Goal: Use online tool/utility: Utilize a website feature to perform a specific function

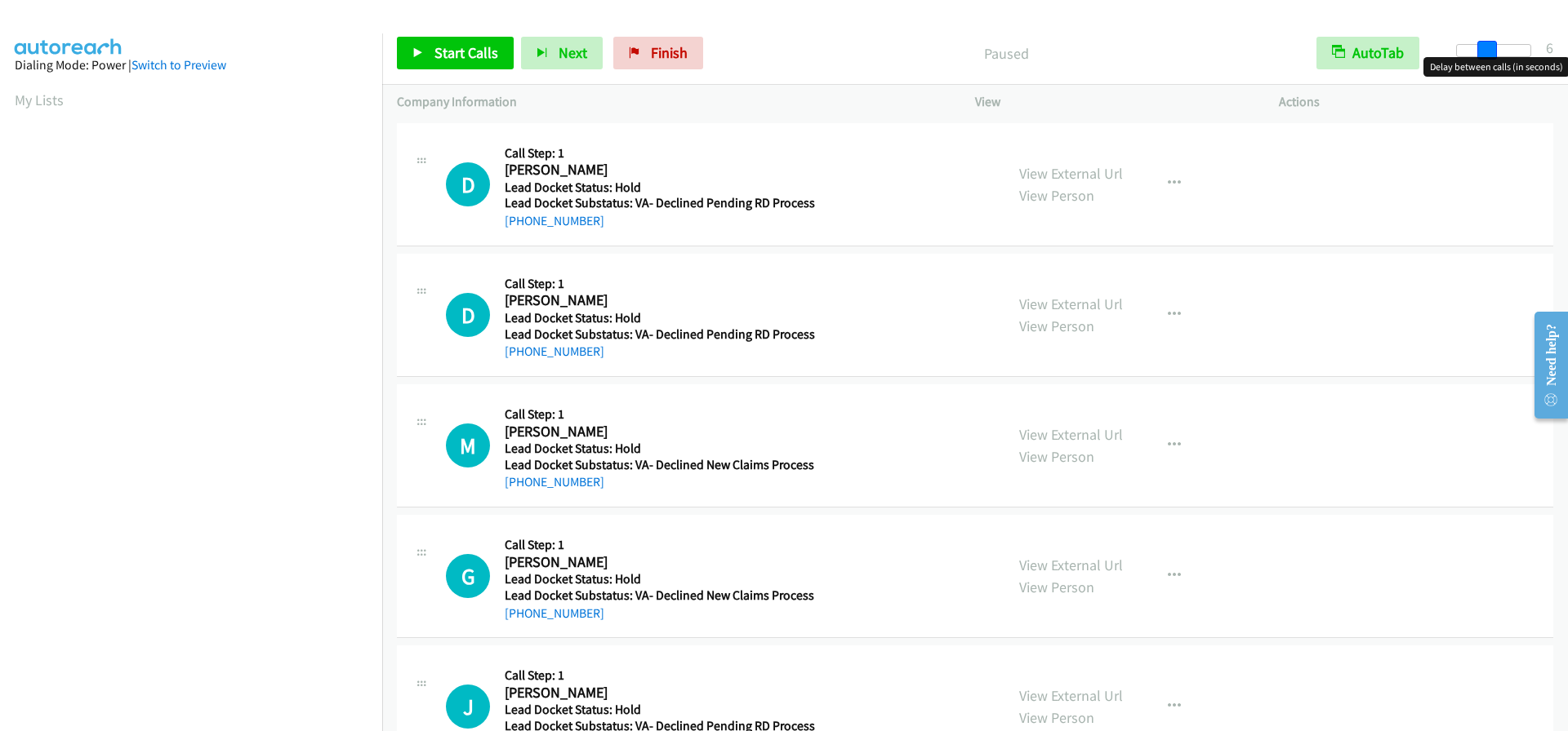
drag, startPoint x: 1462, startPoint y: 49, endPoint x: 1490, endPoint y: 48, distance: 28.0
click at [1490, 48] on span at bounding box center [1487, 50] width 19 height 19
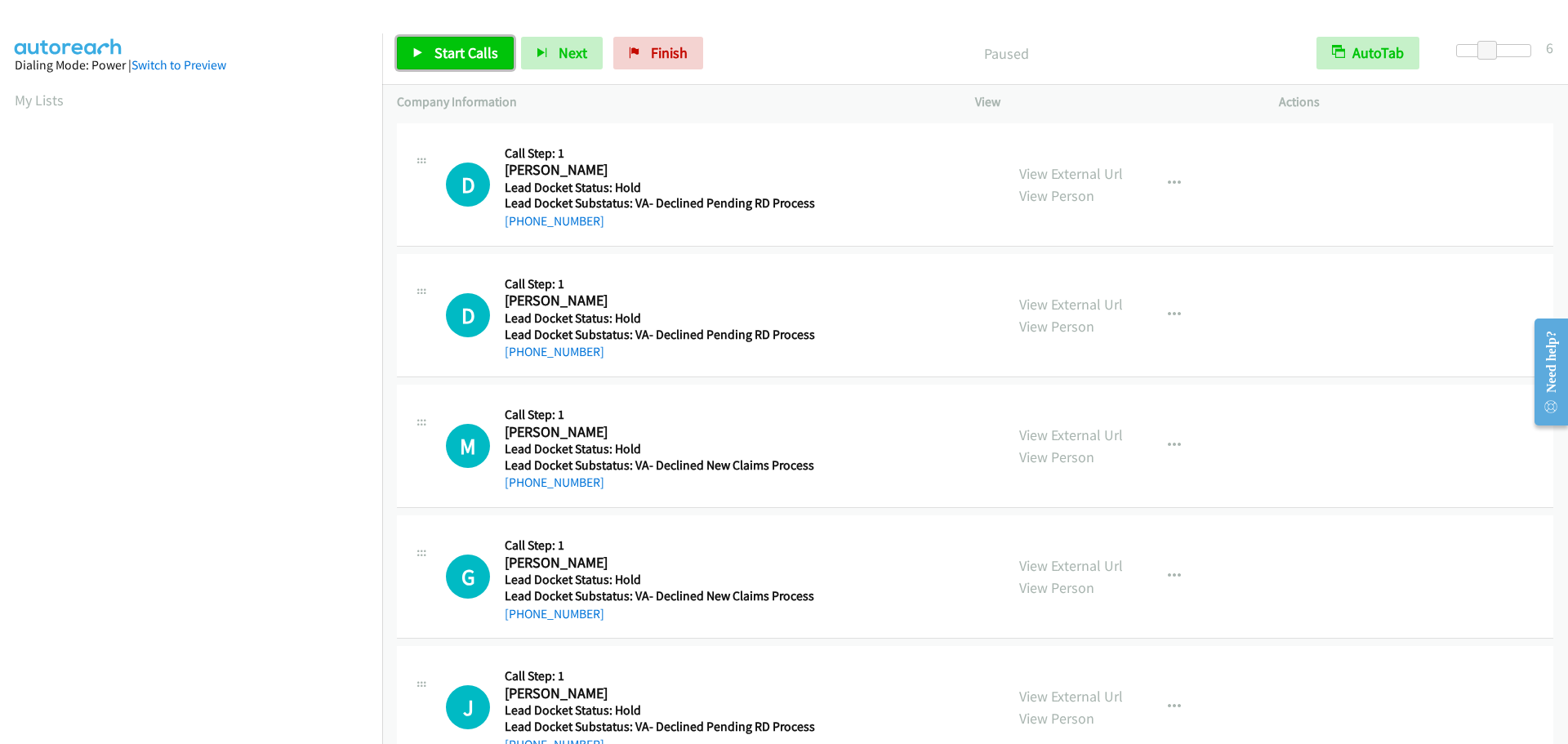
click at [471, 48] on span "Start Calls" at bounding box center [466, 52] width 64 height 19
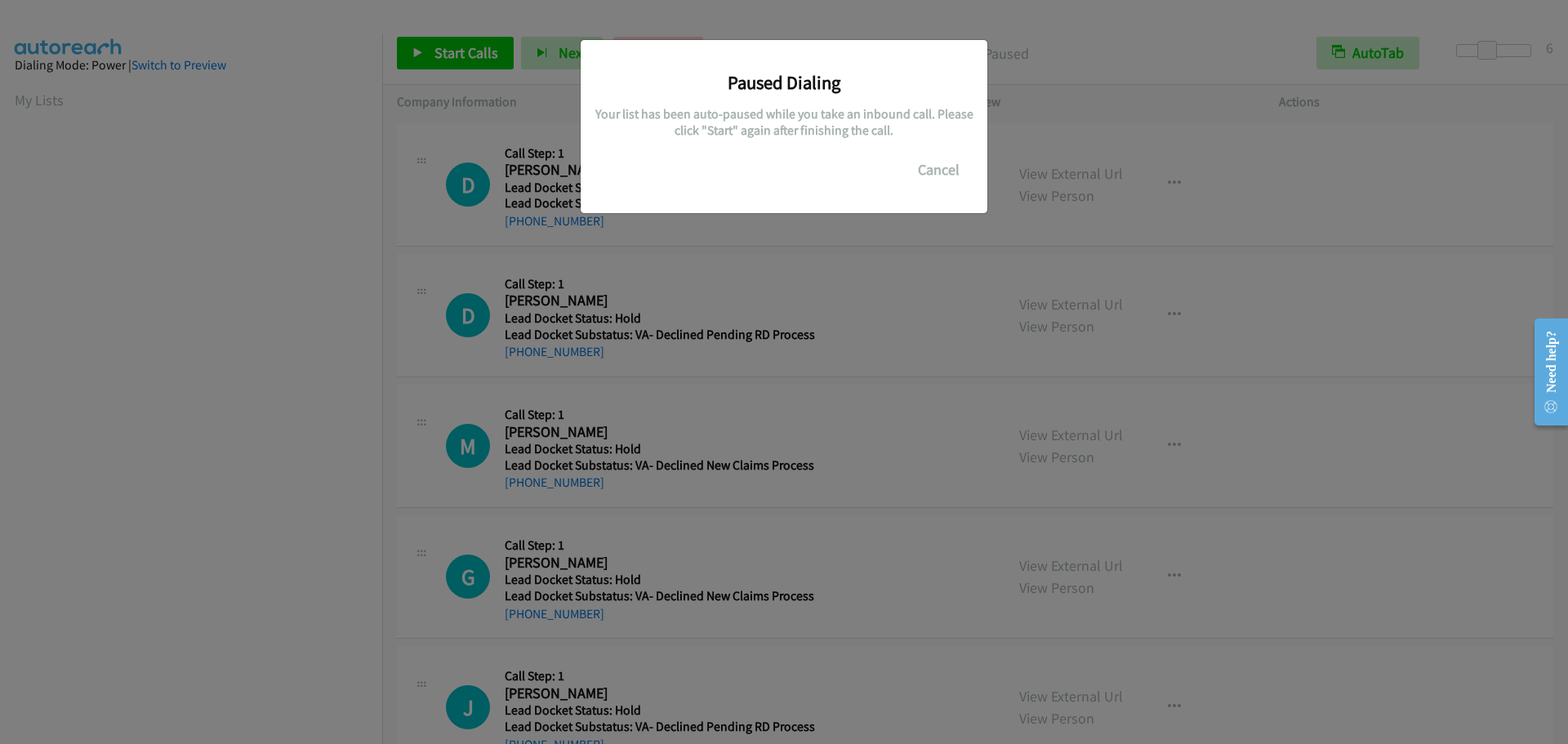
scroll to position [172, 0]
click at [927, 177] on button "Cancel" at bounding box center [939, 169] width 72 height 33
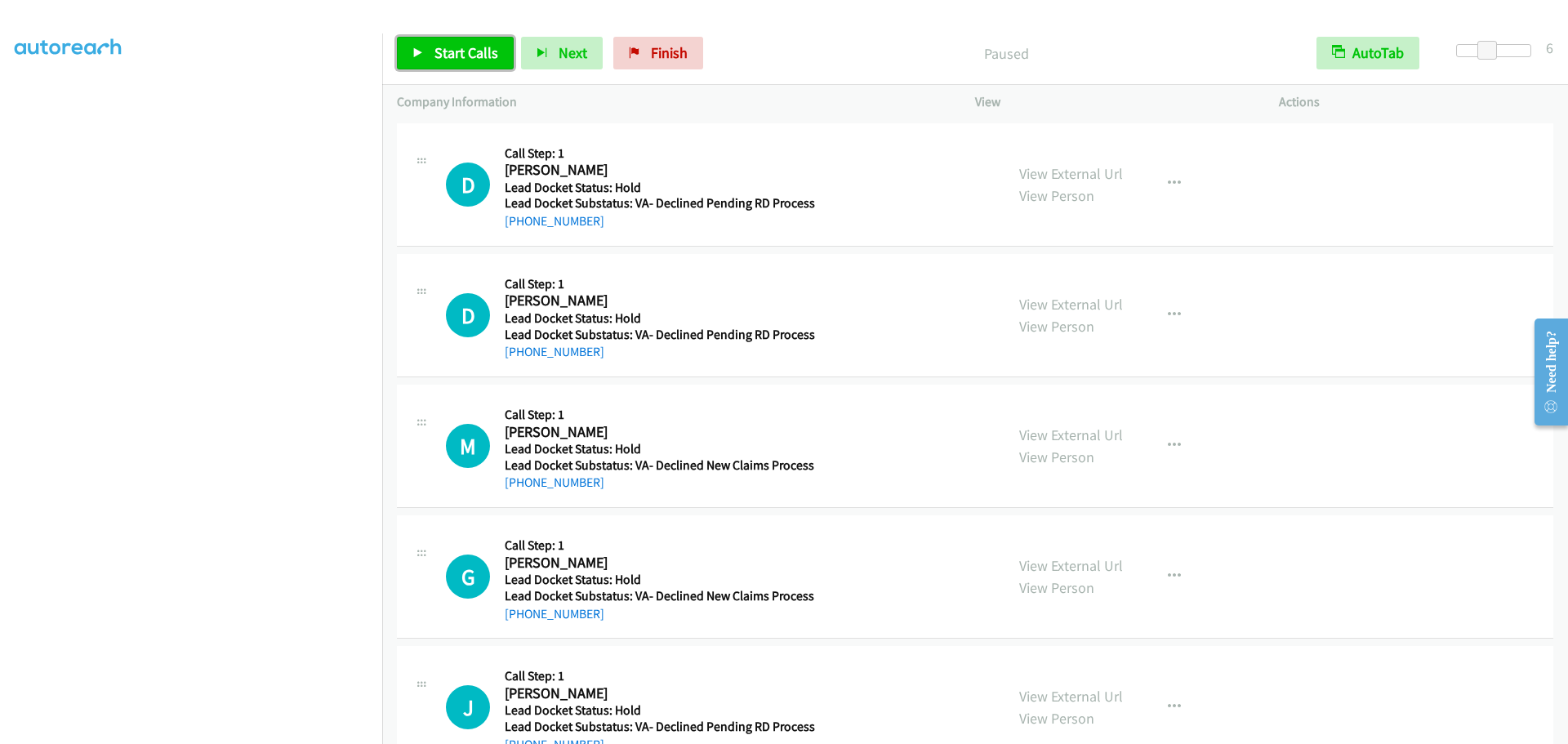
click at [460, 52] on span "Start Calls" at bounding box center [466, 52] width 64 height 19
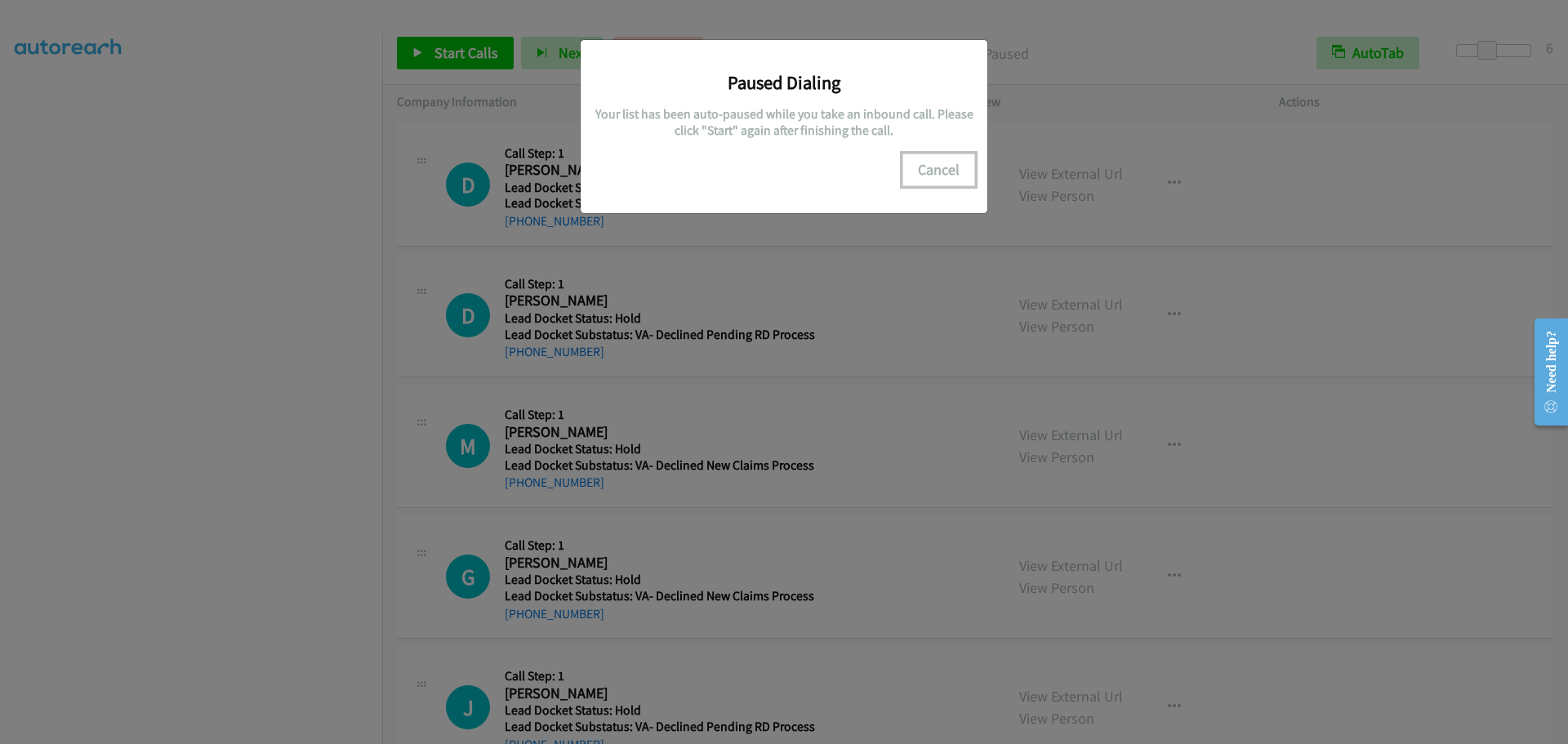
click at [919, 172] on button "Cancel" at bounding box center [939, 169] width 72 height 33
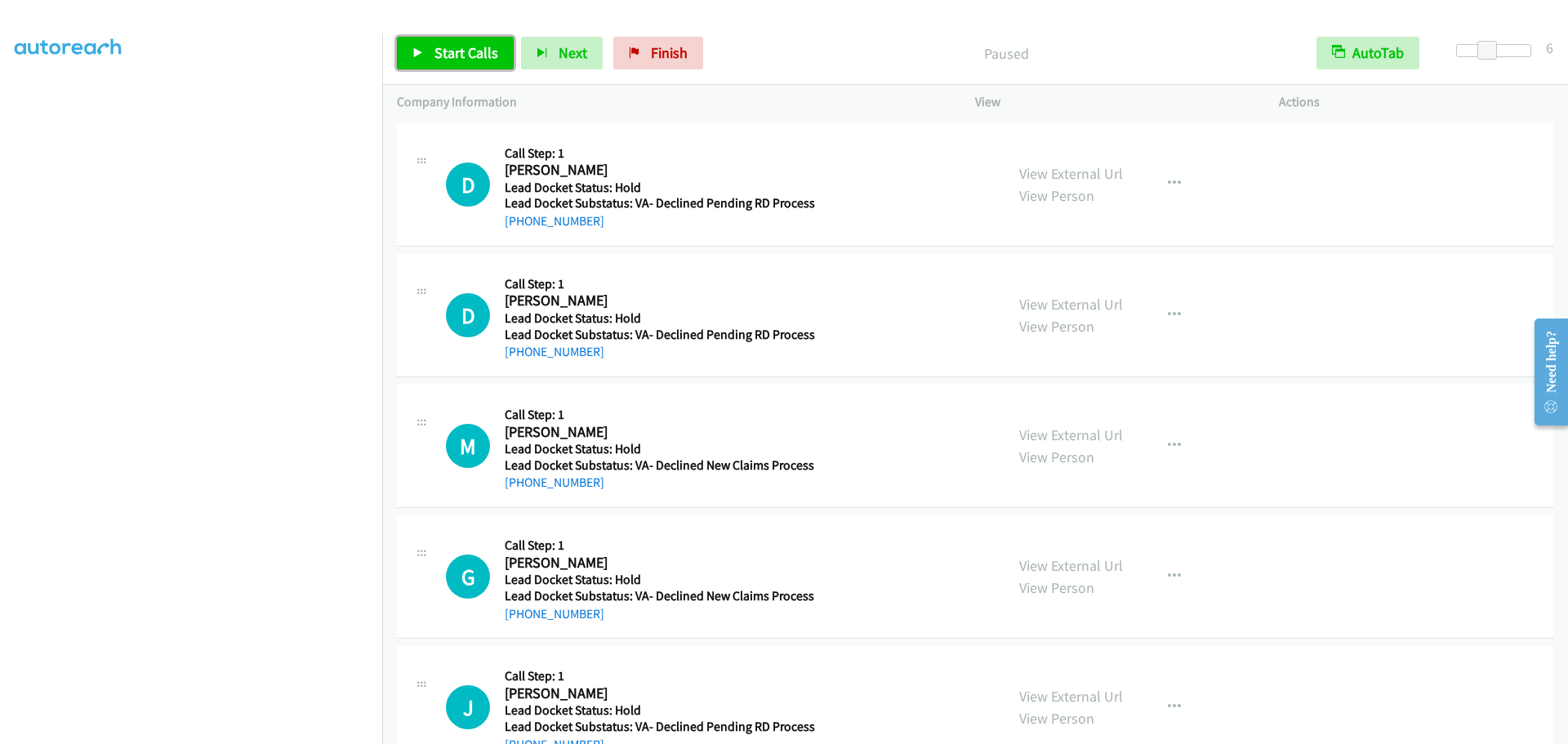
drag, startPoint x: 473, startPoint y: 49, endPoint x: 516, endPoint y: 17, distance: 53.6
click at [473, 49] on span "Start Calls" at bounding box center [466, 52] width 64 height 19
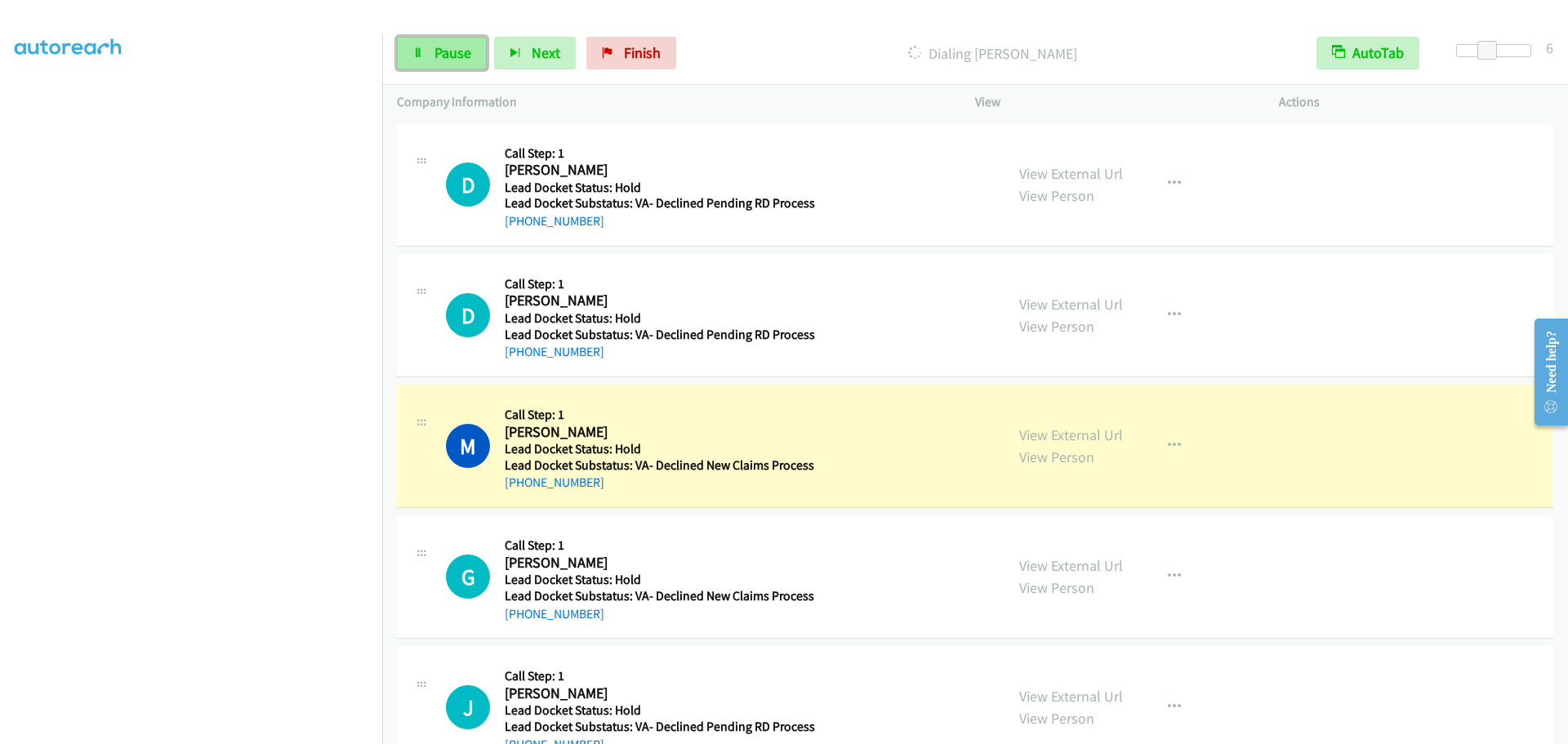
click at [461, 51] on span "Pause" at bounding box center [453, 52] width 37 height 19
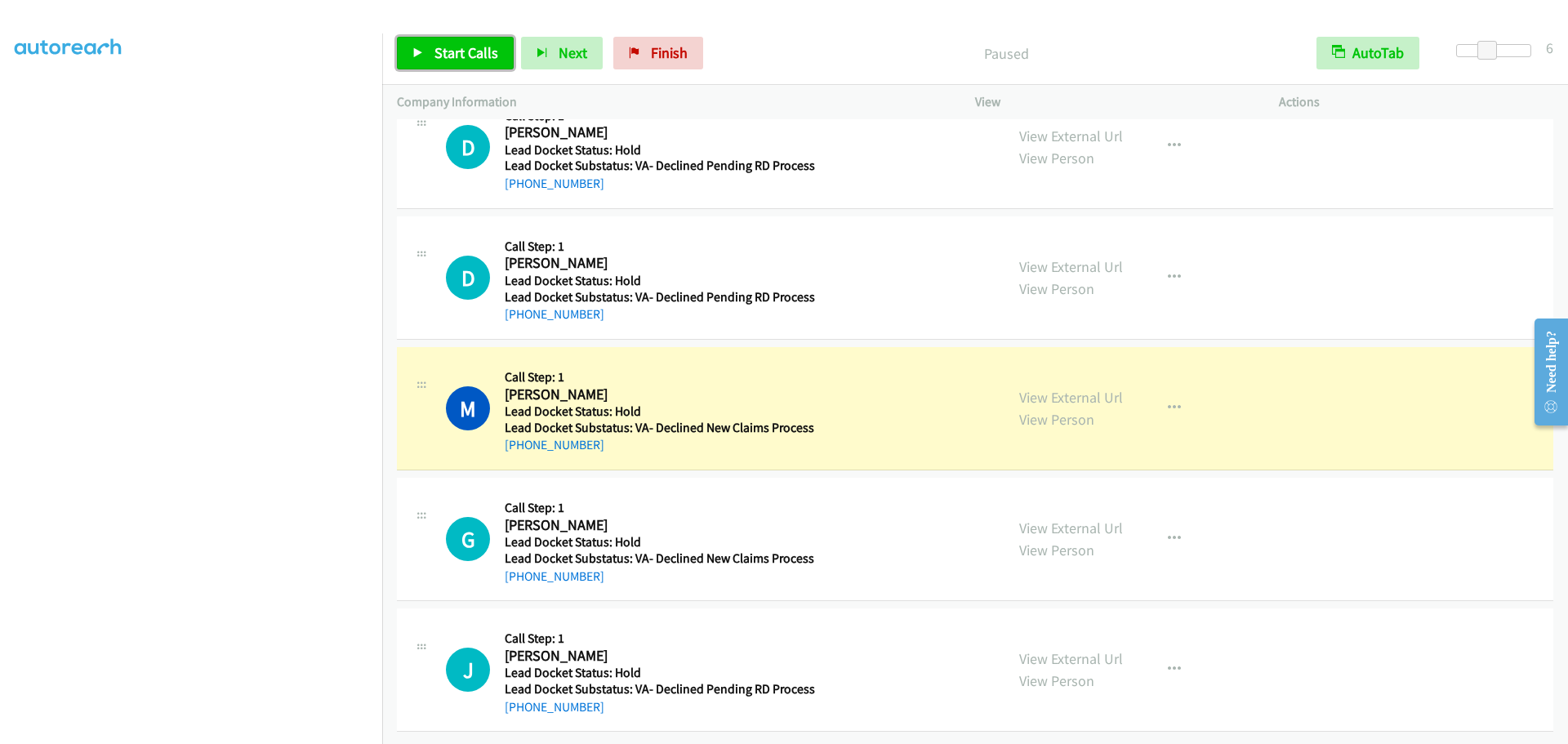
click at [468, 63] on link "Start Calls" at bounding box center [455, 53] width 116 height 33
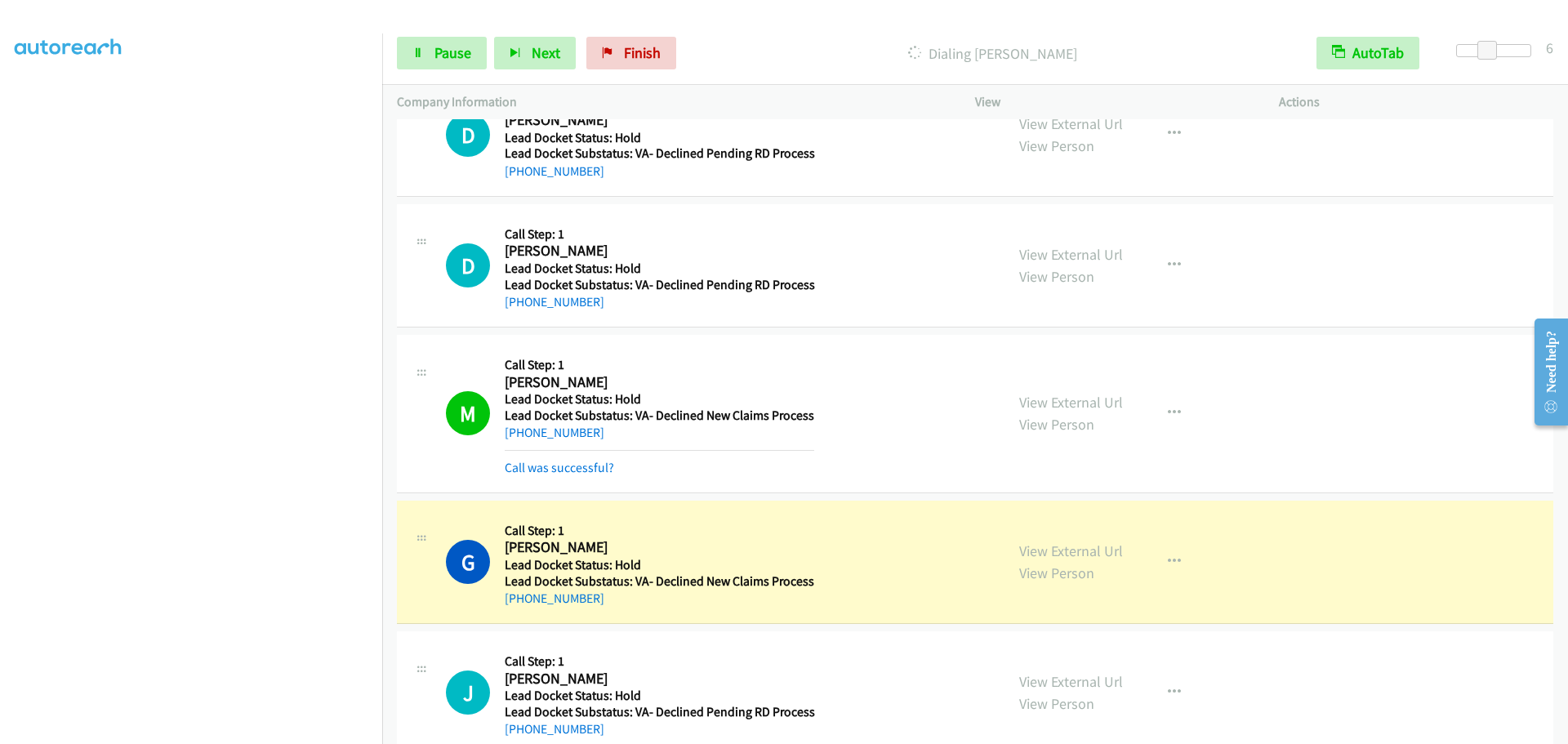
scroll to position [85, 0]
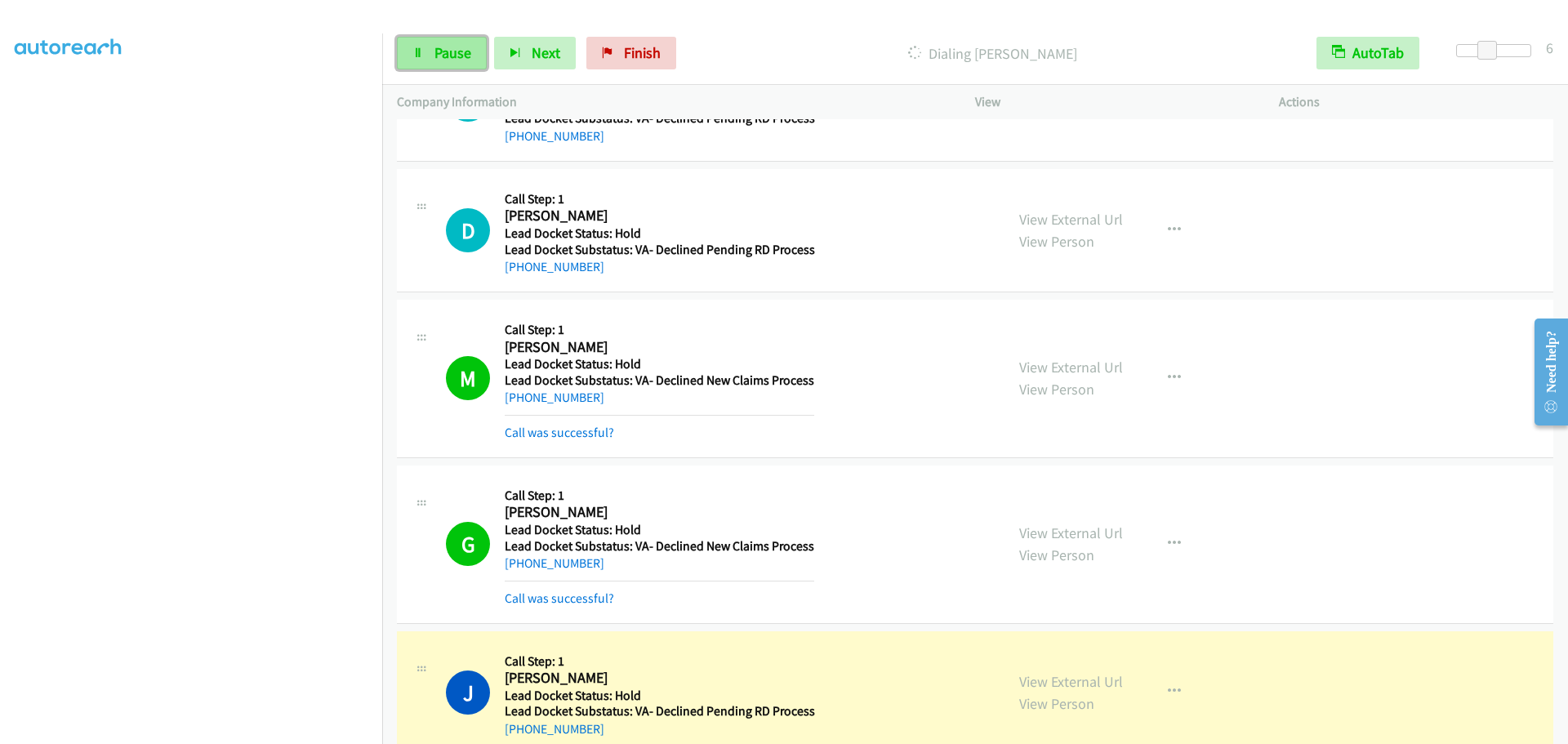
click at [419, 56] on icon at bounding box center [417, 54] width 11 height 11
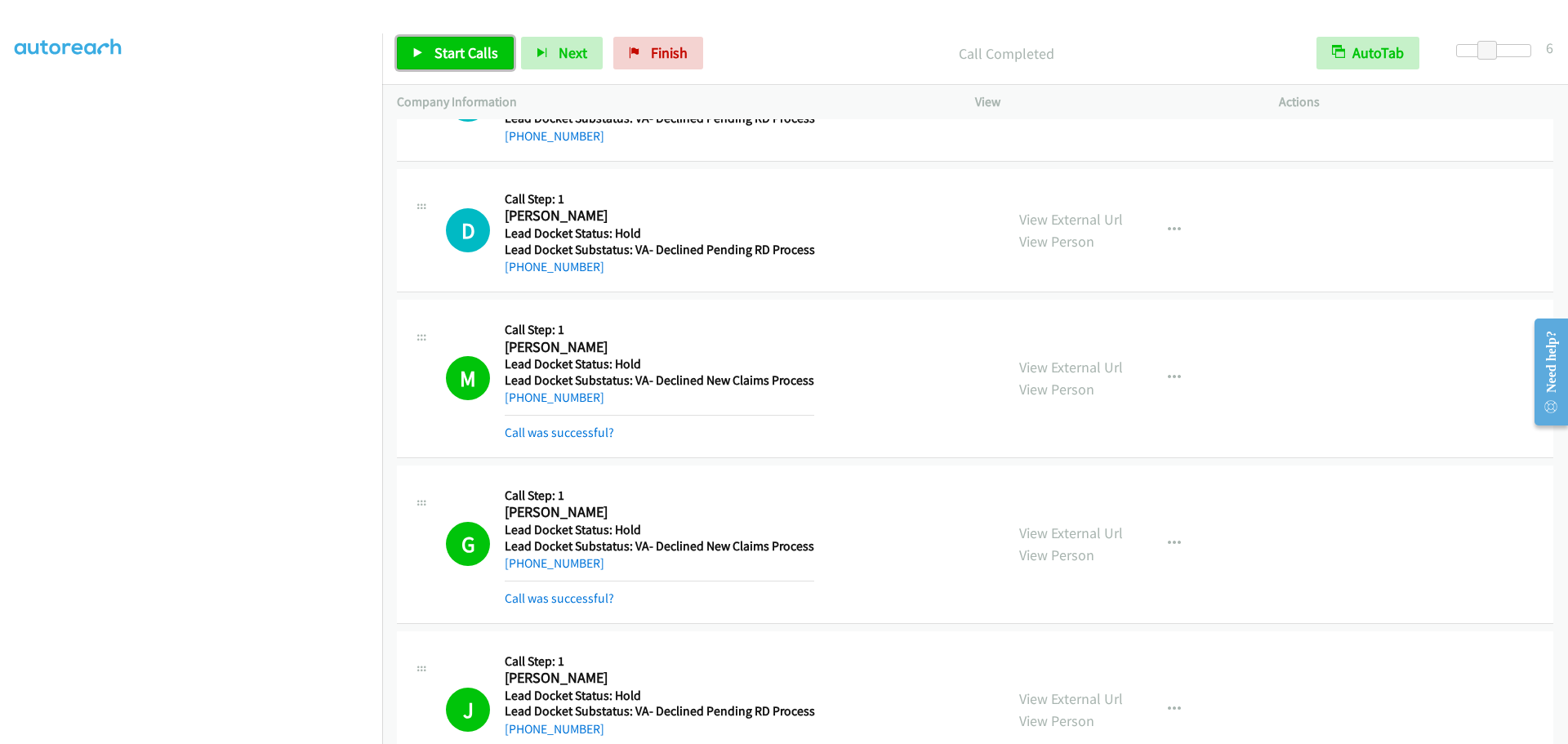
click at [460, 60] on span "Start Calls" at bounding box center [466, 52] width 64 height 19
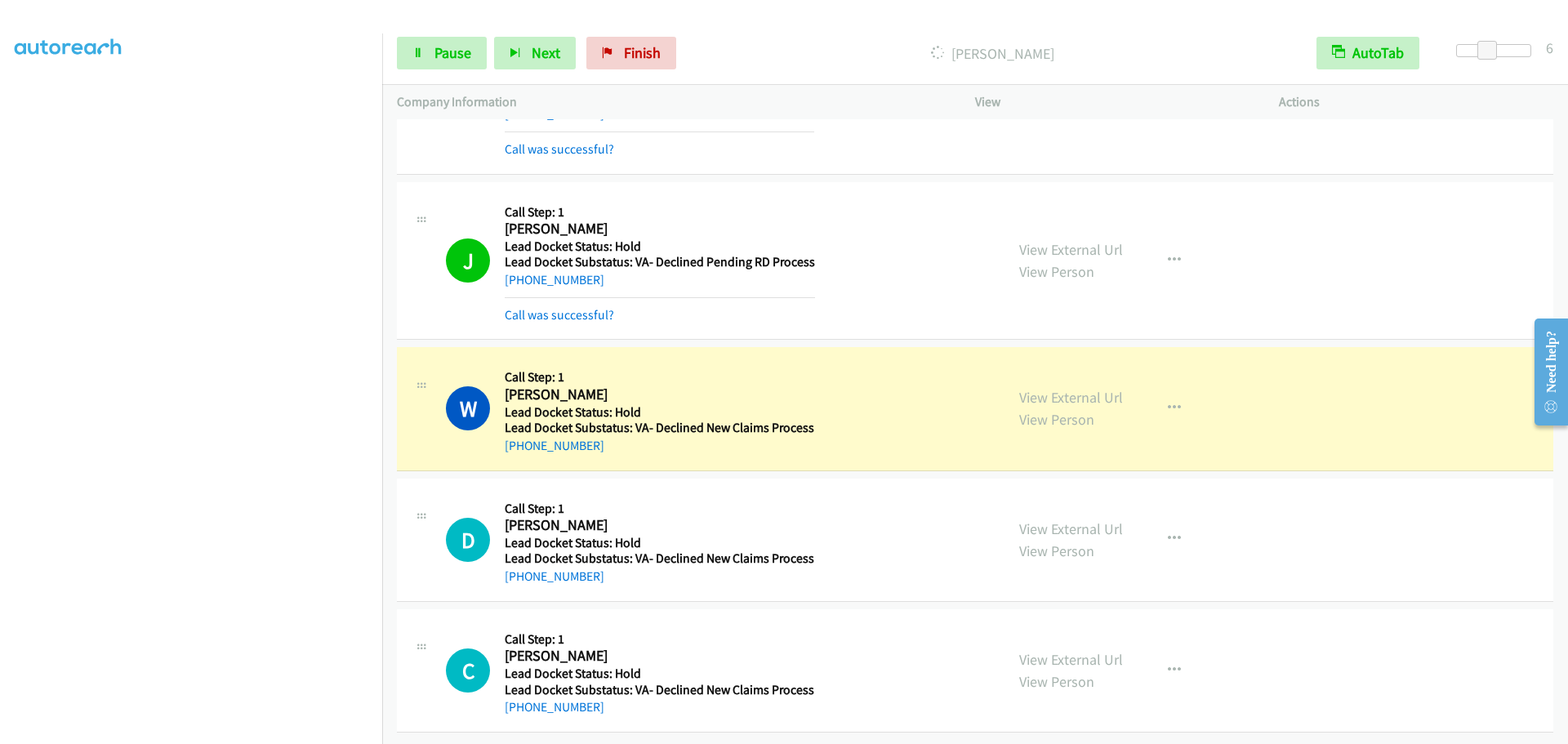
scroll to position [171, 0]
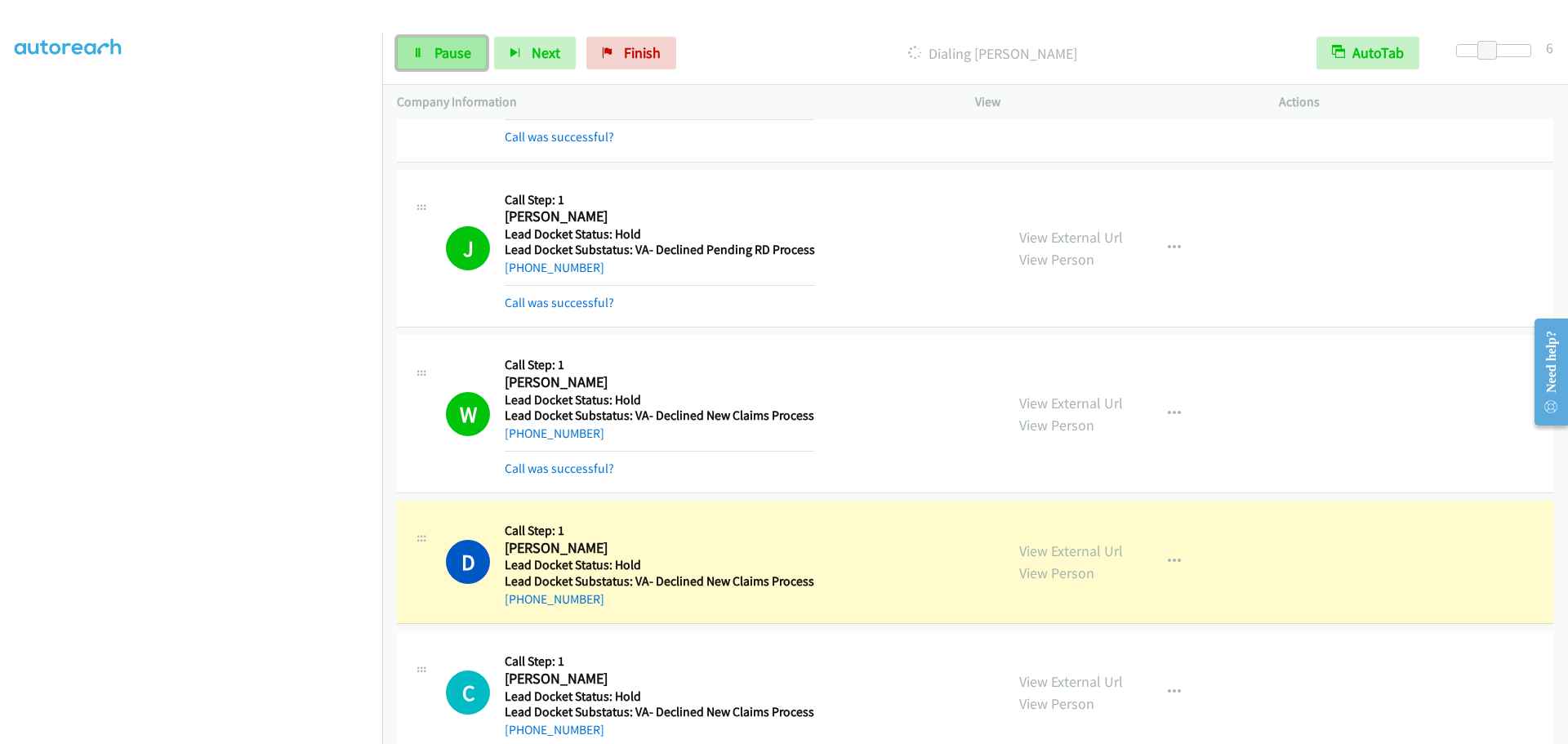
click at [450, 47] on span "Pause" at bounding box center [453, 52] width 37 height 19
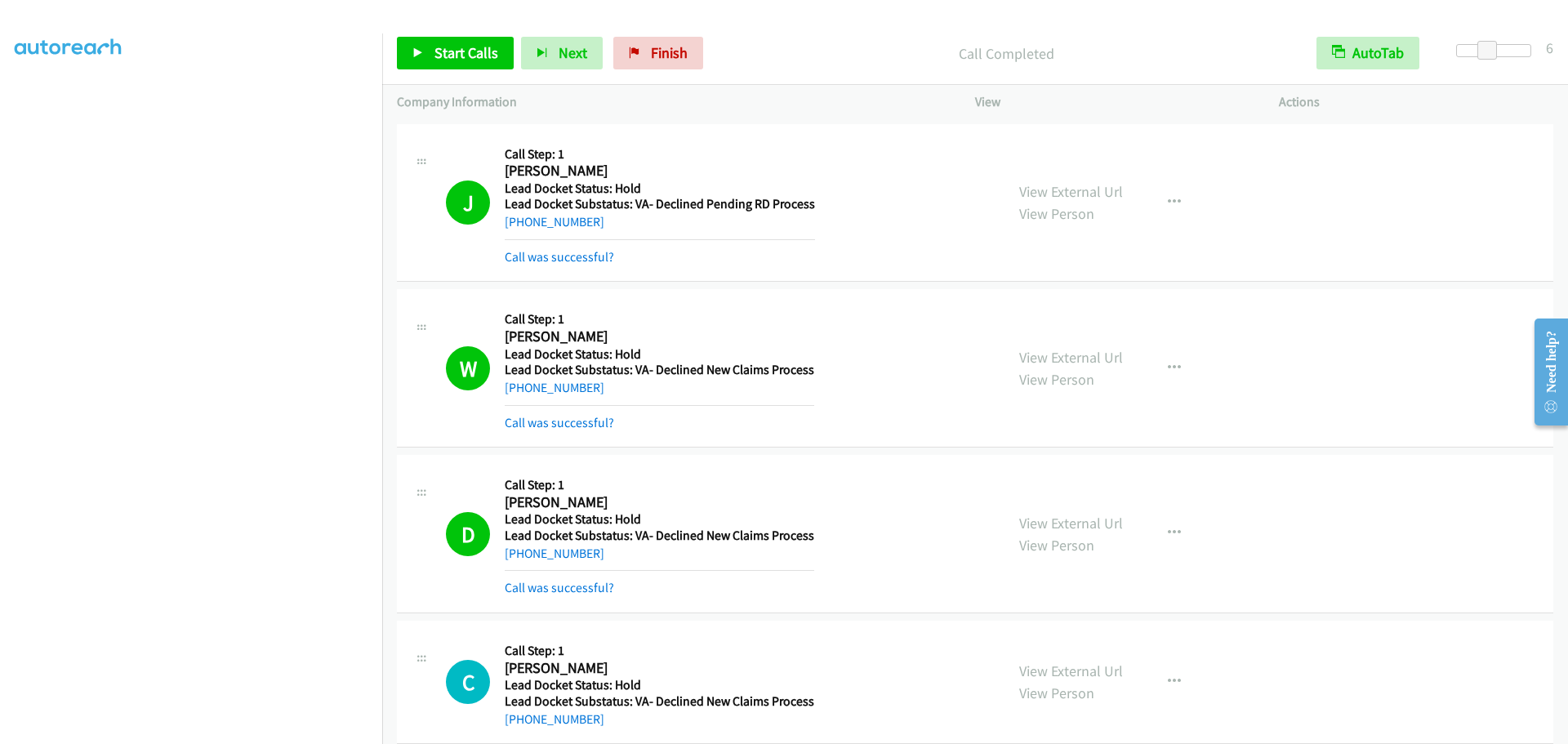
scroll to position [617, 0]
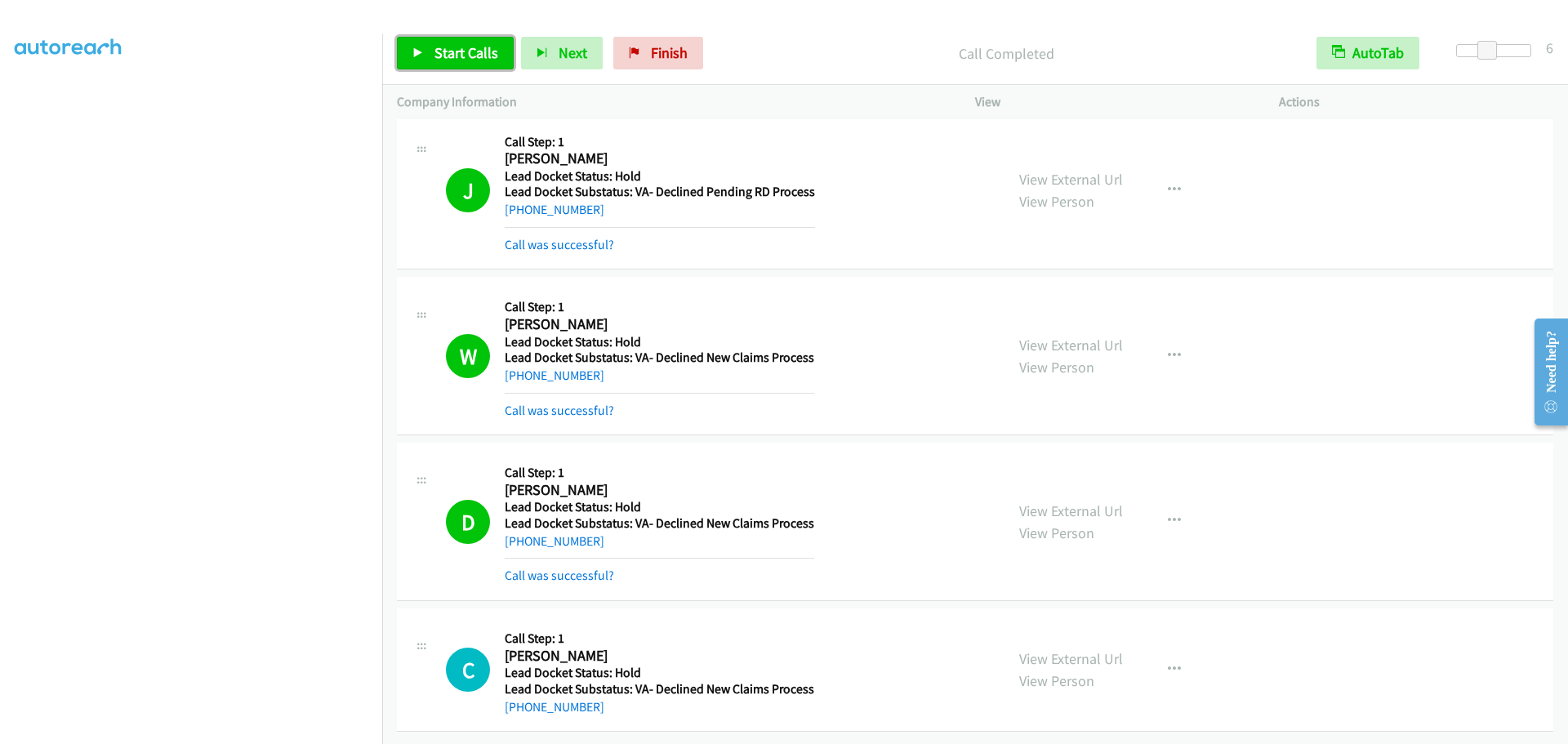
drag, startPoint x: 443, startPoint y: 50, endPoint x: 452, endPoint y: 48, distance: 9.2
click at [443, 50] on span "Start Calls" at bounding box center [466, 52] width 64 height 19
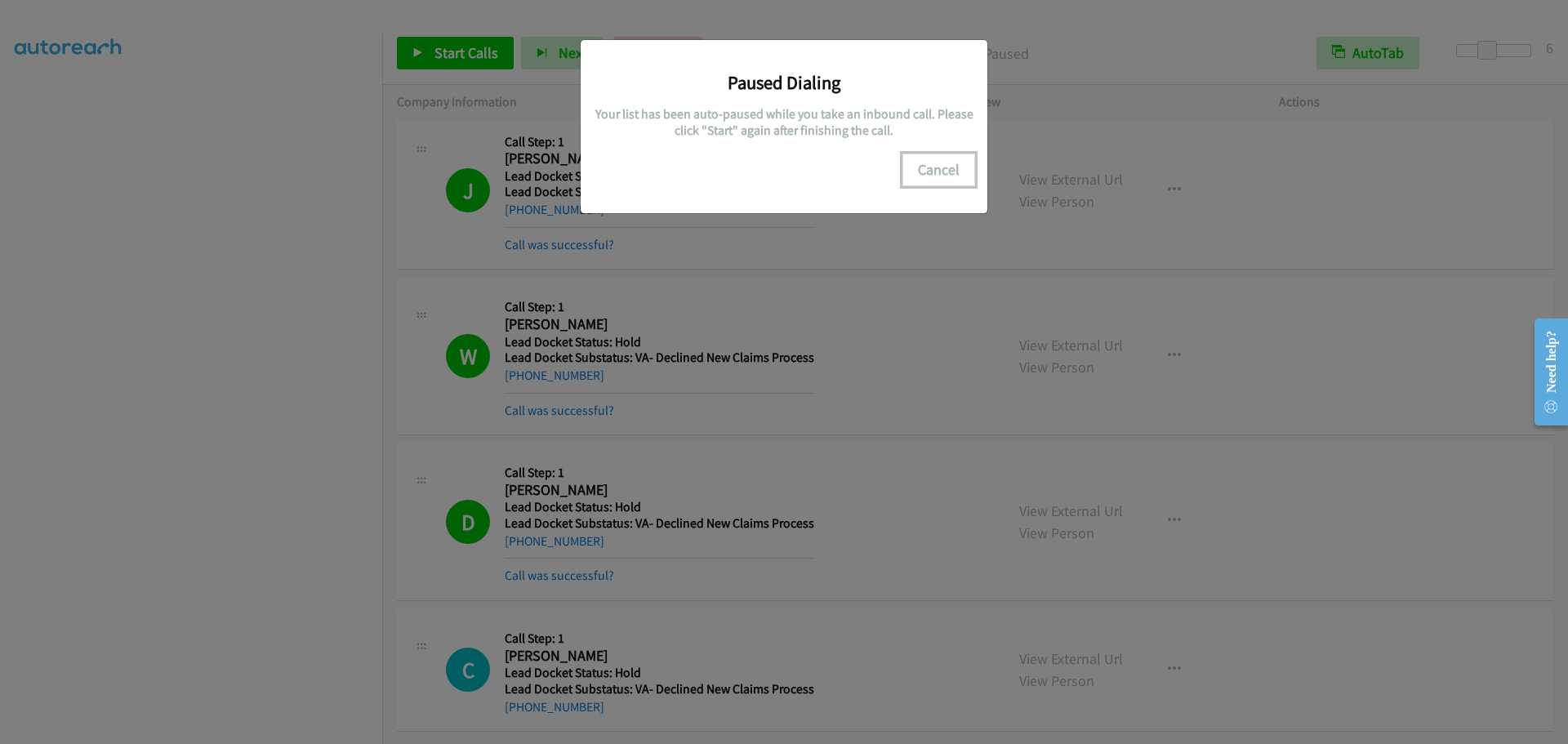
click at [941, 177] on button "Cancel" at bounding box center [939, 169] width 72 height 33
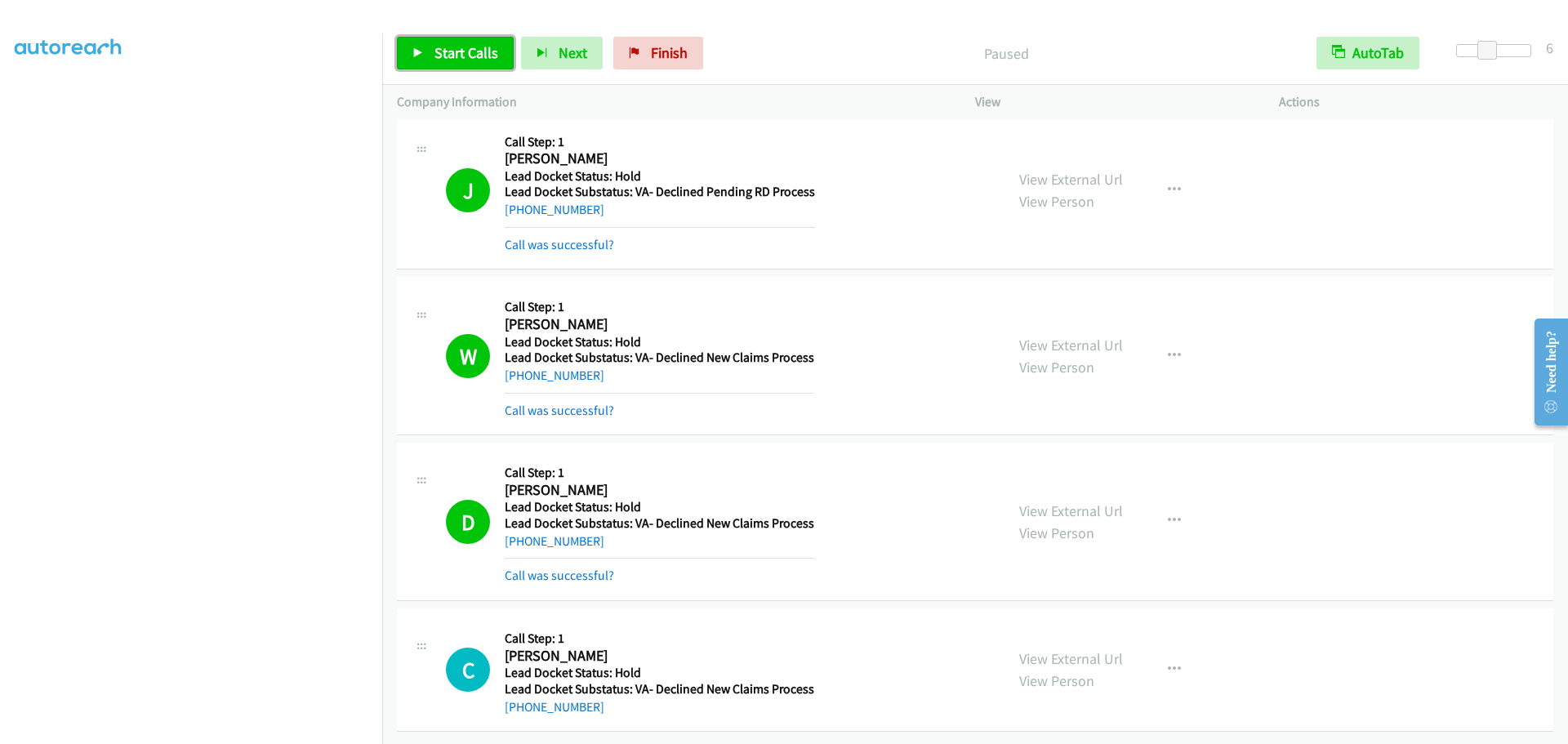
click at [469, 53] on span "Start Calls" at bounding box center [466, 52] width 64 height 19
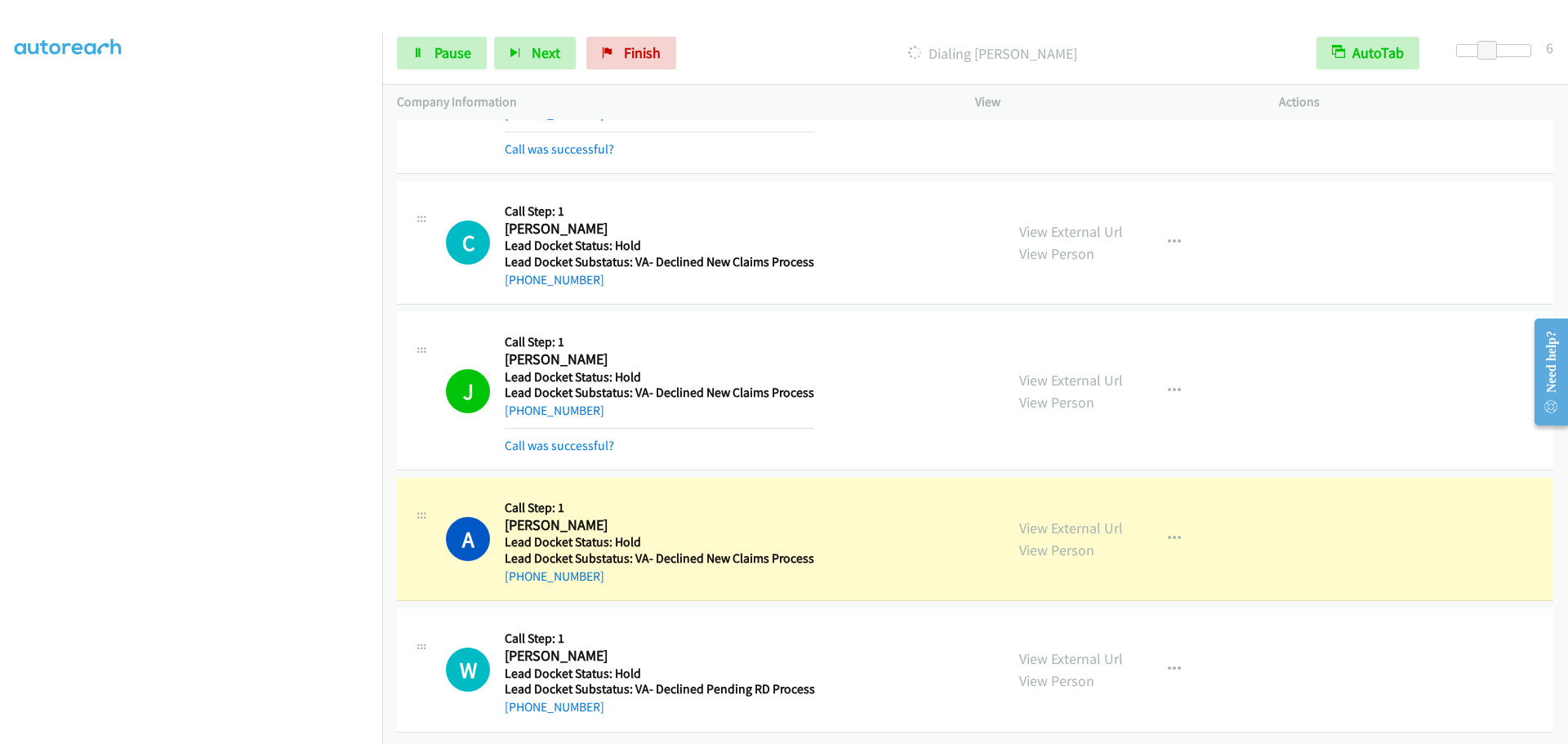
scroll to position [1114, 0]
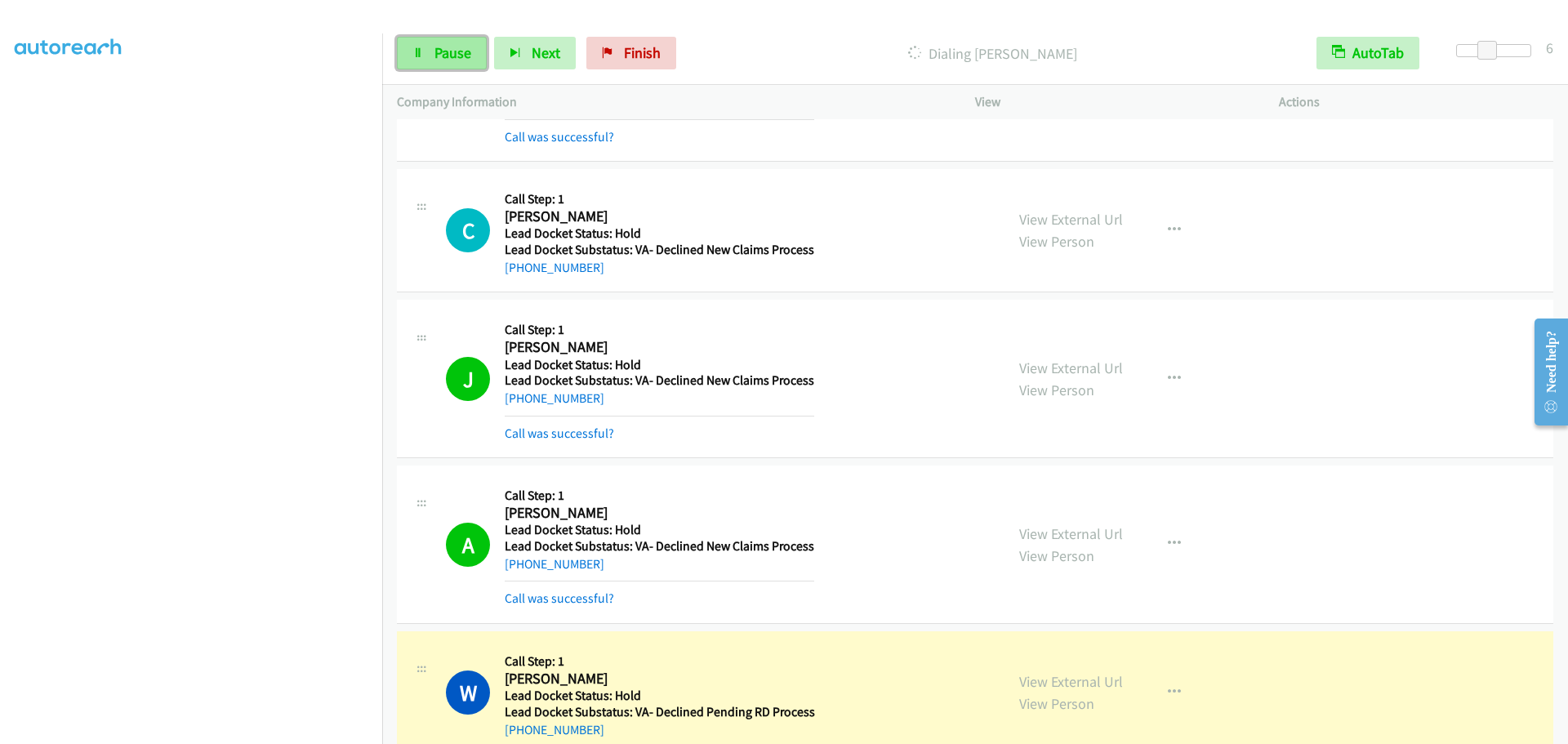
click at [430, 44] on link "Pause" at bounding box center [442, 53] width 90 height 33
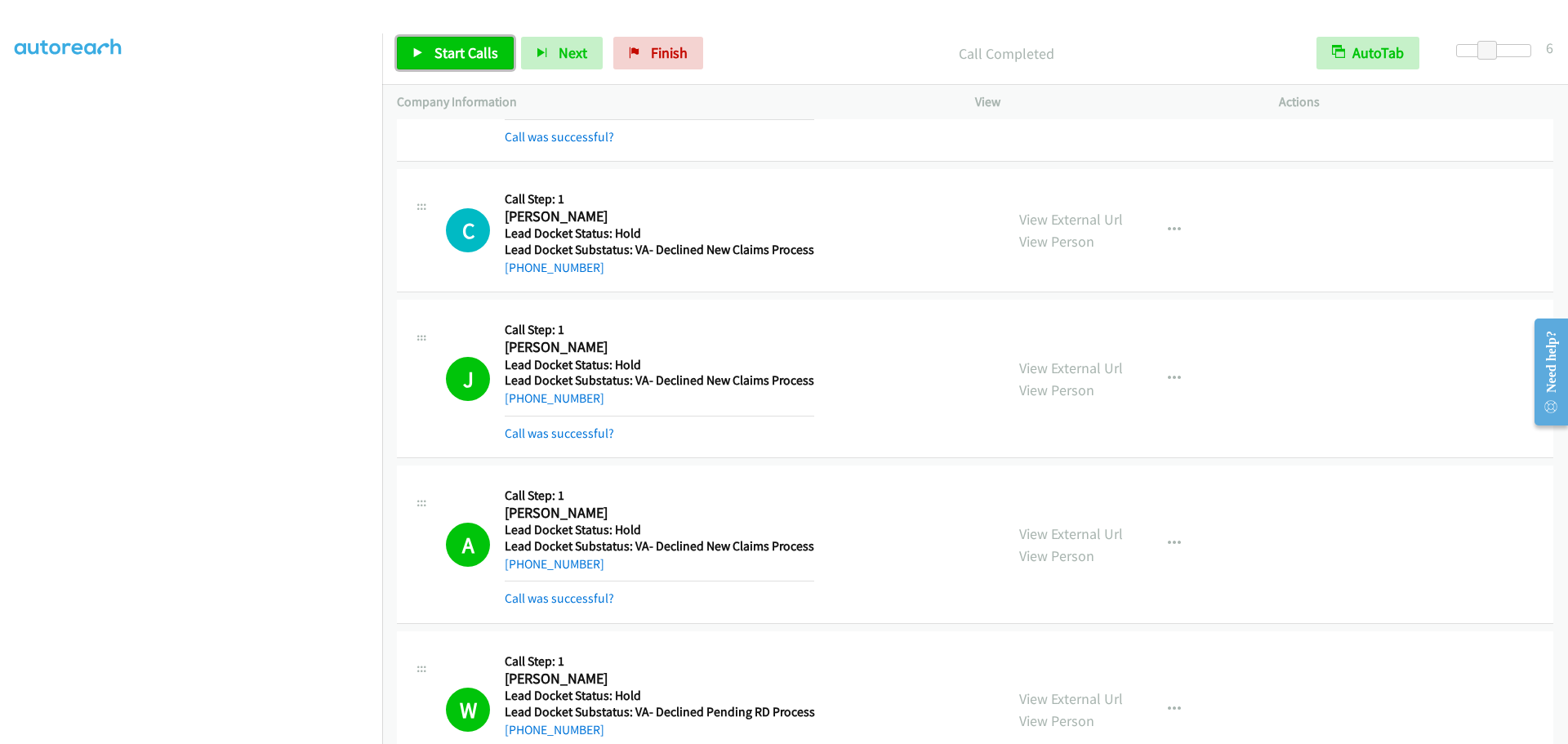
drag, startPoint x: 438, startPoint y: 54, endPoint x: 502, endPoint y: 3, distance: 81.8
click at [438, 54] on span "Start Calls" at bounding box center [466, 52] width 64 height 19
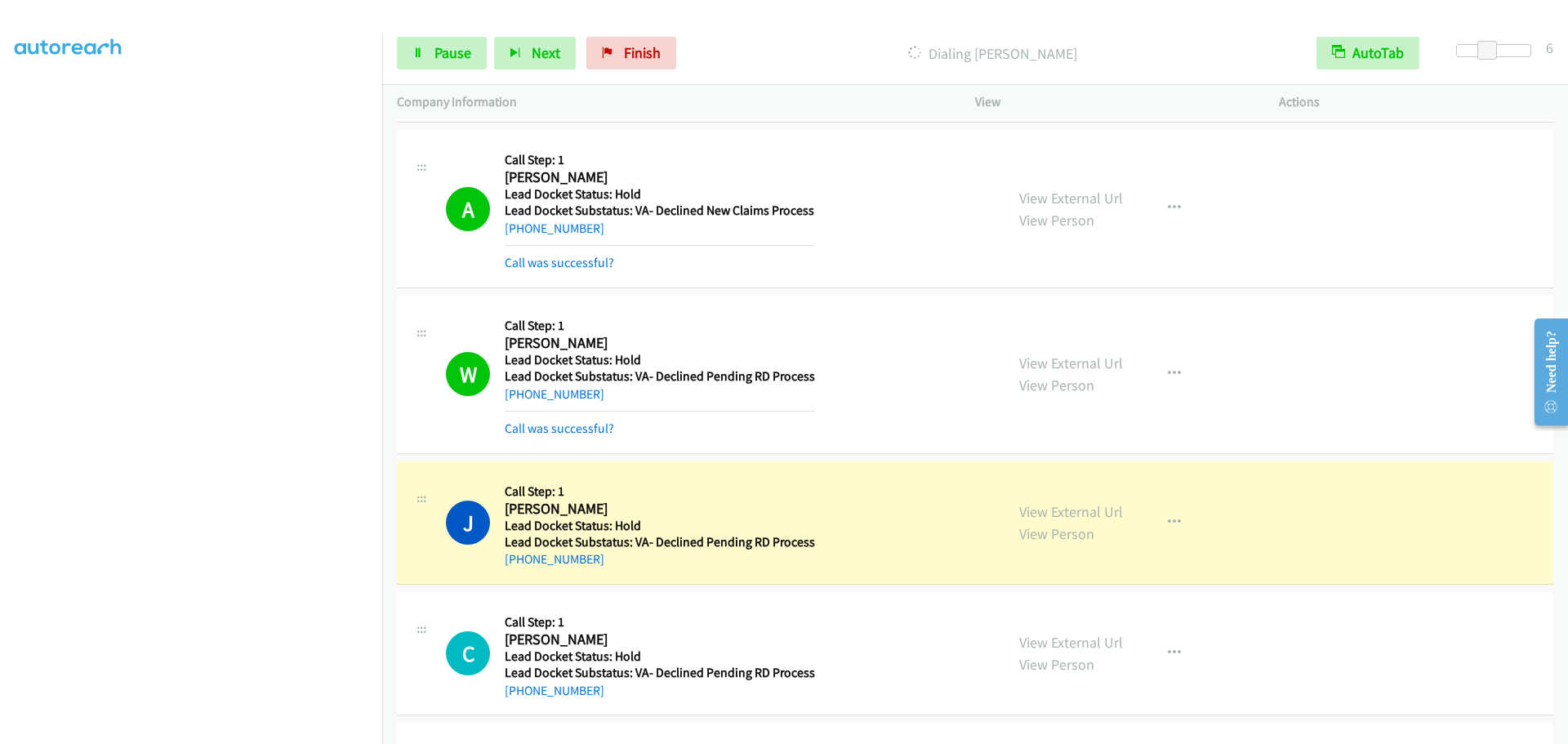
scroll to position [1575, 0]
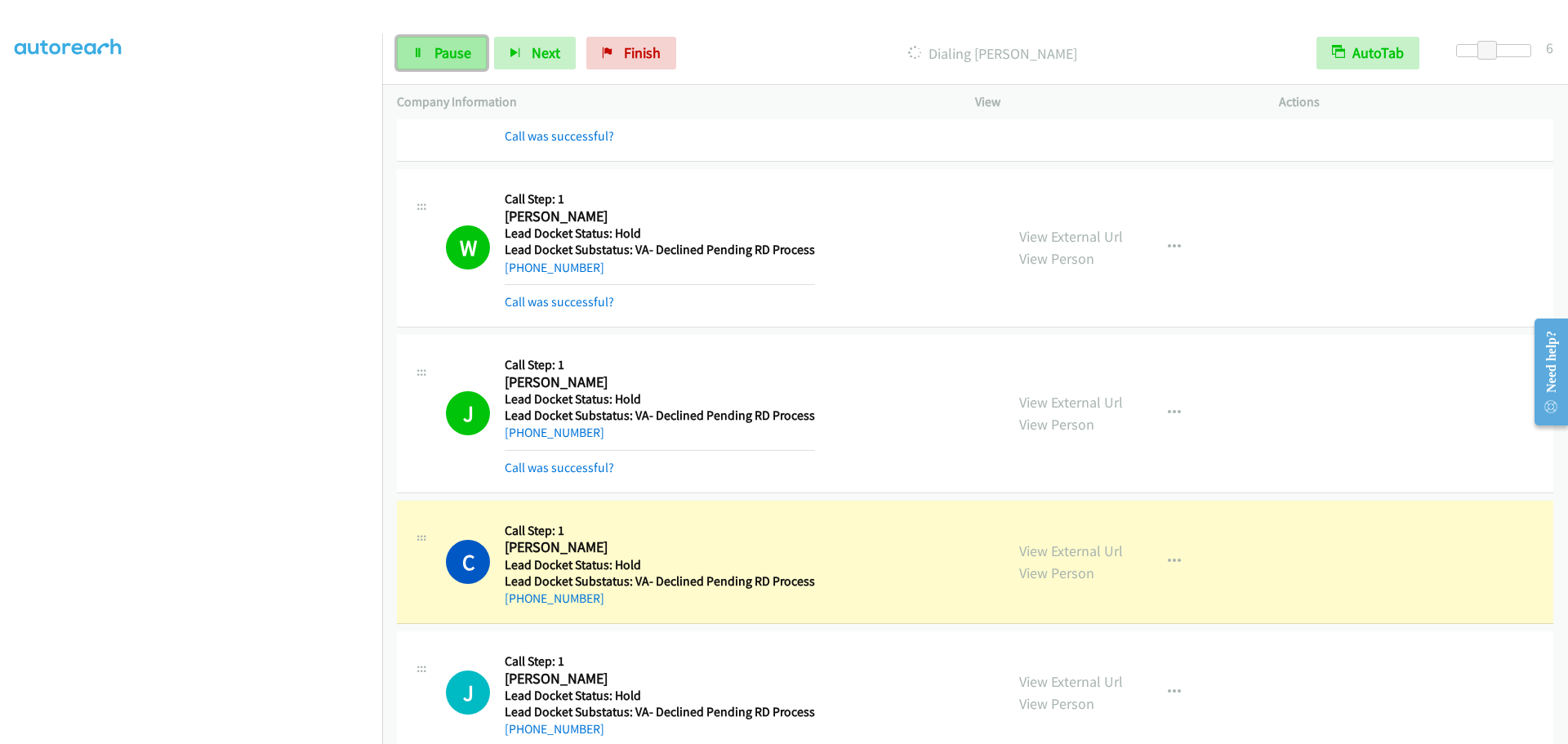
drag, startPoint x: 432, startPoint y: 55, endPoint x: 445, endPoint y: 49, distance: 14.3
click at [432, 55] on link "Pause" at bounding box center [442, 53] width 90 height 33
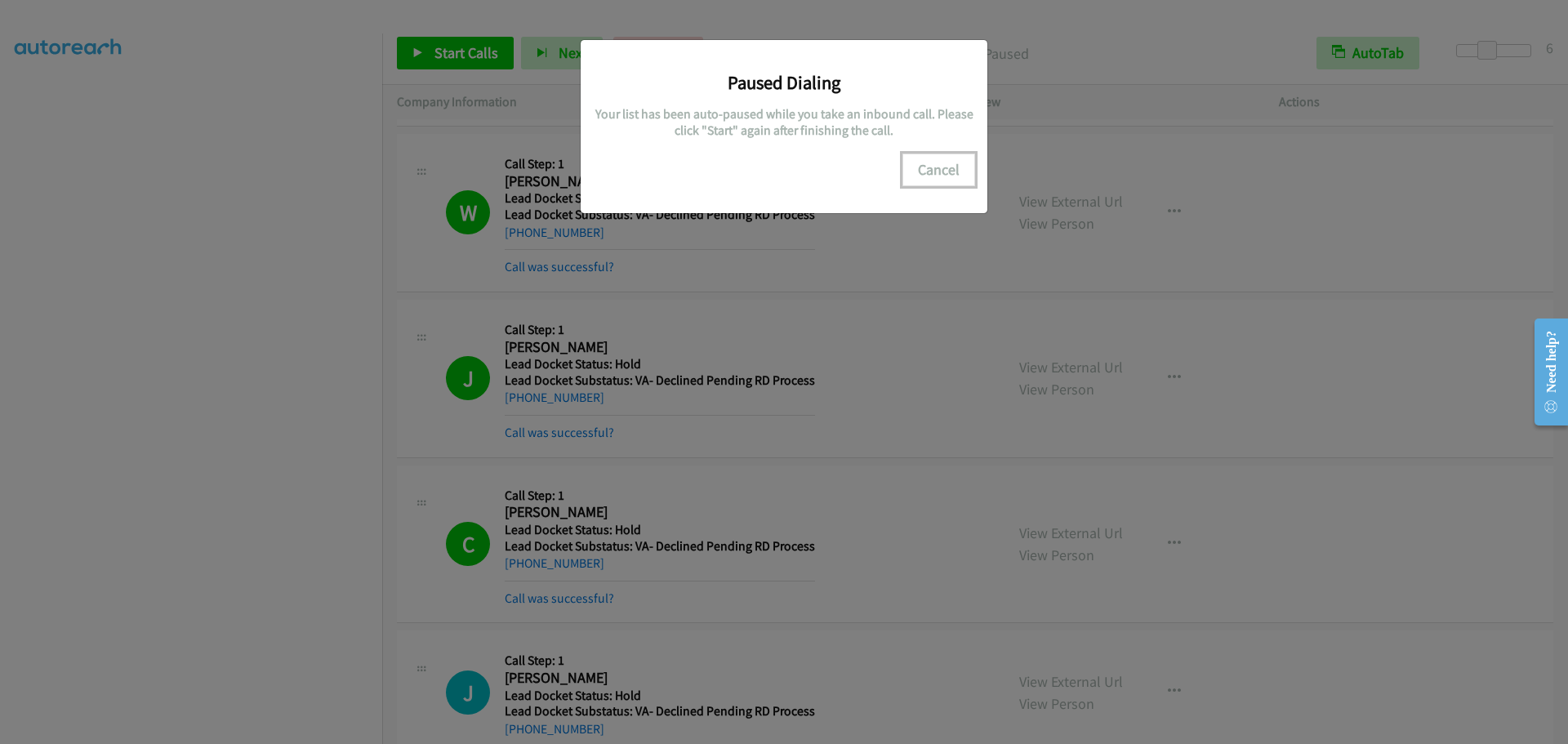
click at [925, 180] on button "Cancel" at bounding box center [939, 169] width 72 height 33
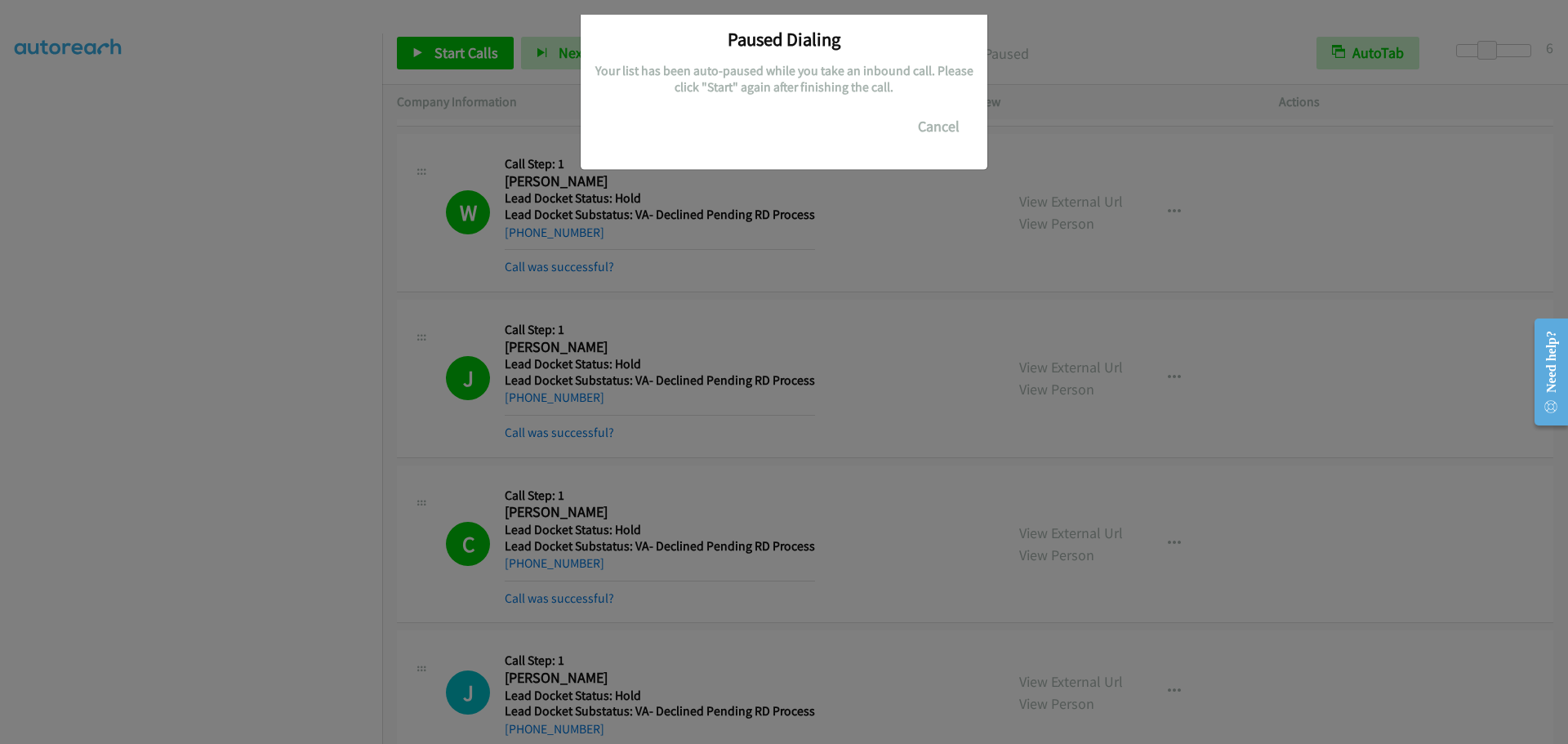
click at [927, 178] on div "Paused Dialing Your list has been auto-paused while you take an inbound call. P…" at bounding box center [784, 380] width 1568 height 730
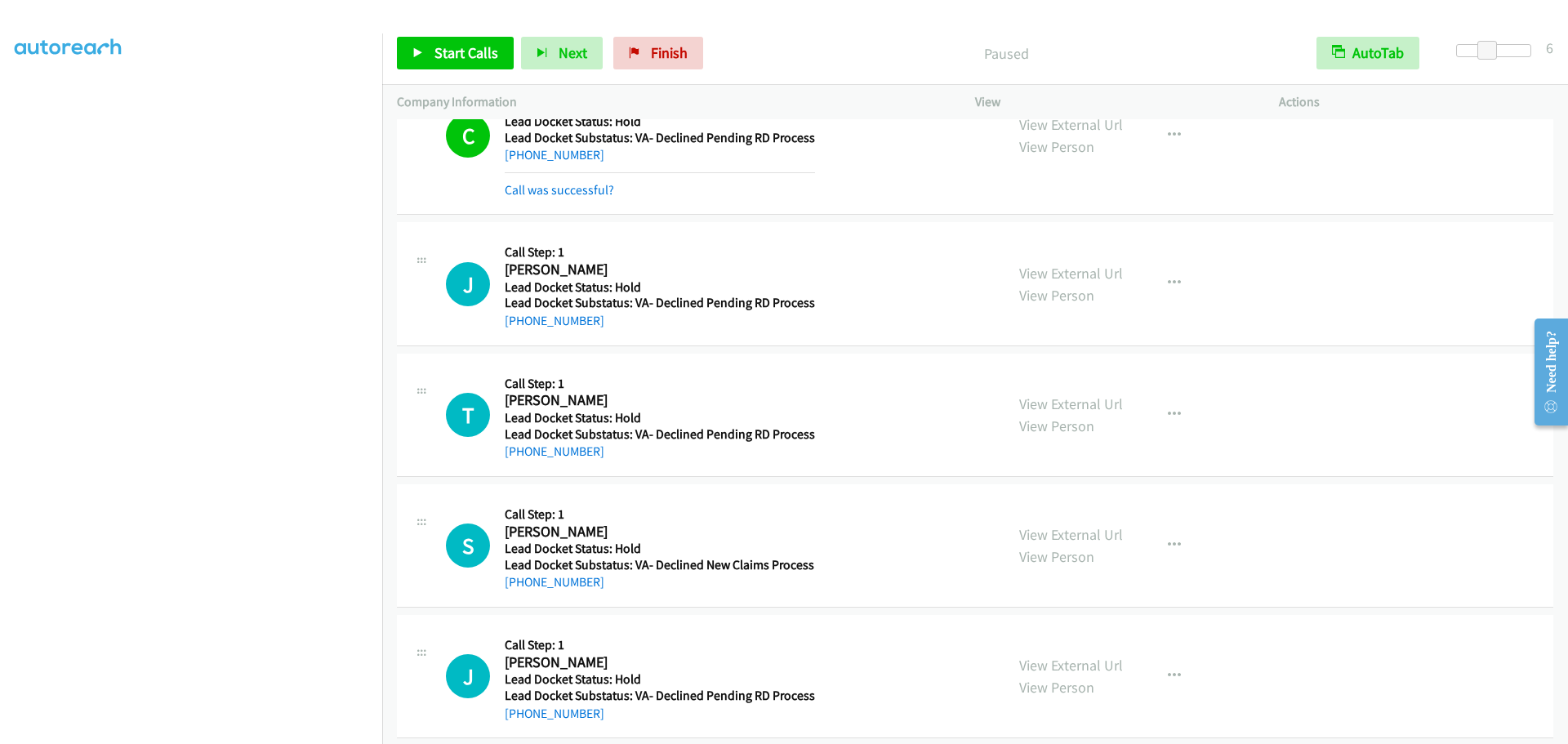
scroll to position [2038, 0]
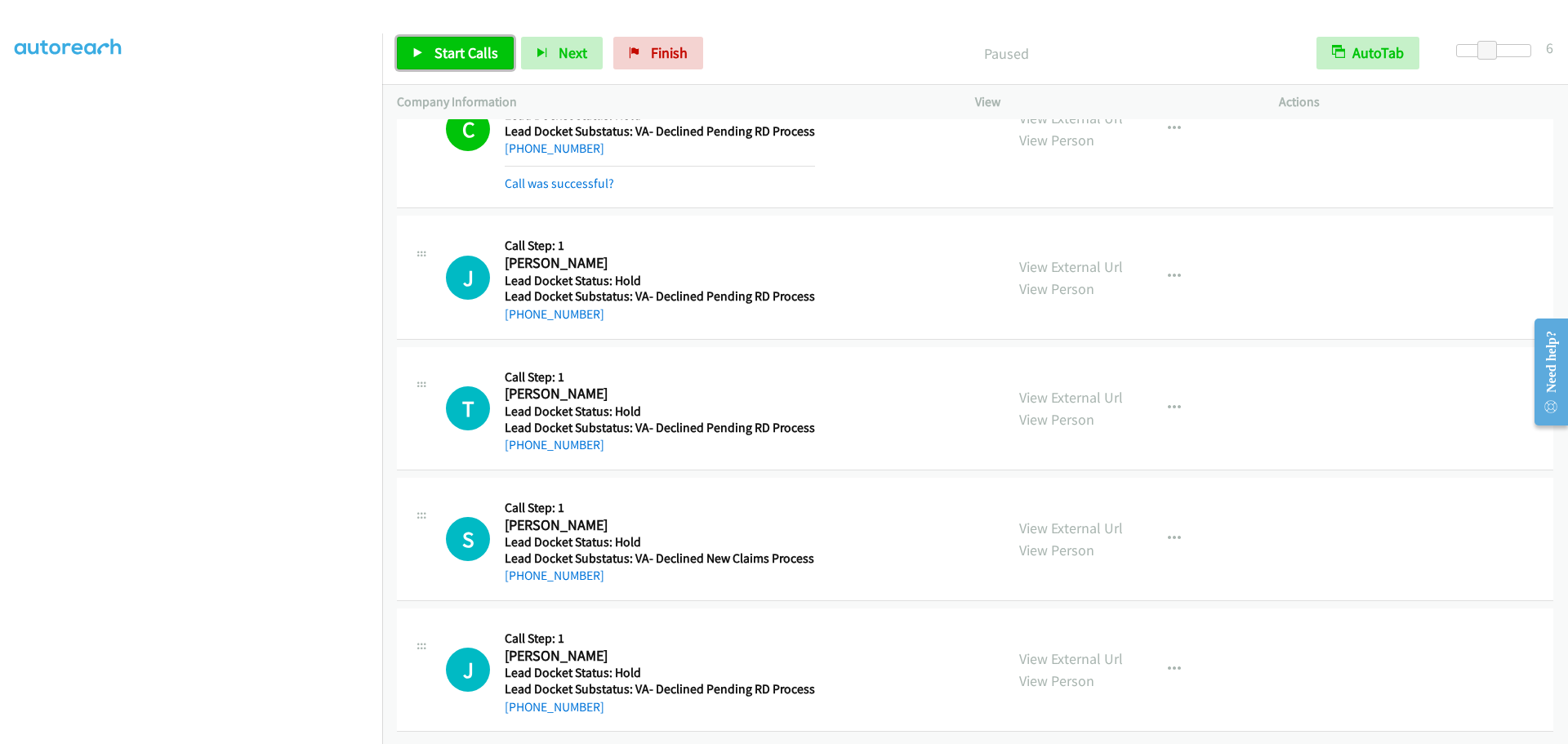
click at [470, 48] on span "Start Calls" at bounding box center [466, 52] width 64 height 19
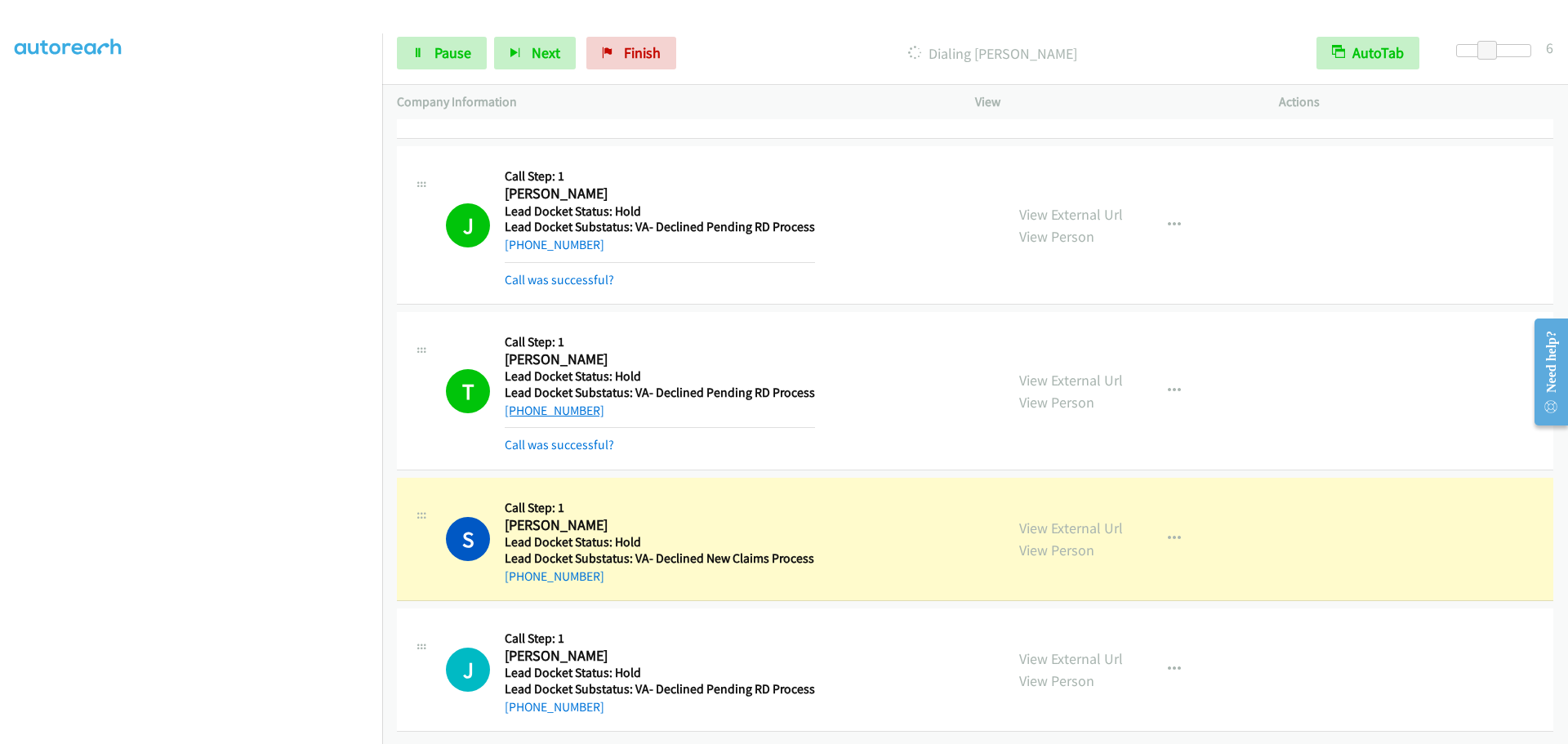
scroll to position [2108, 0]
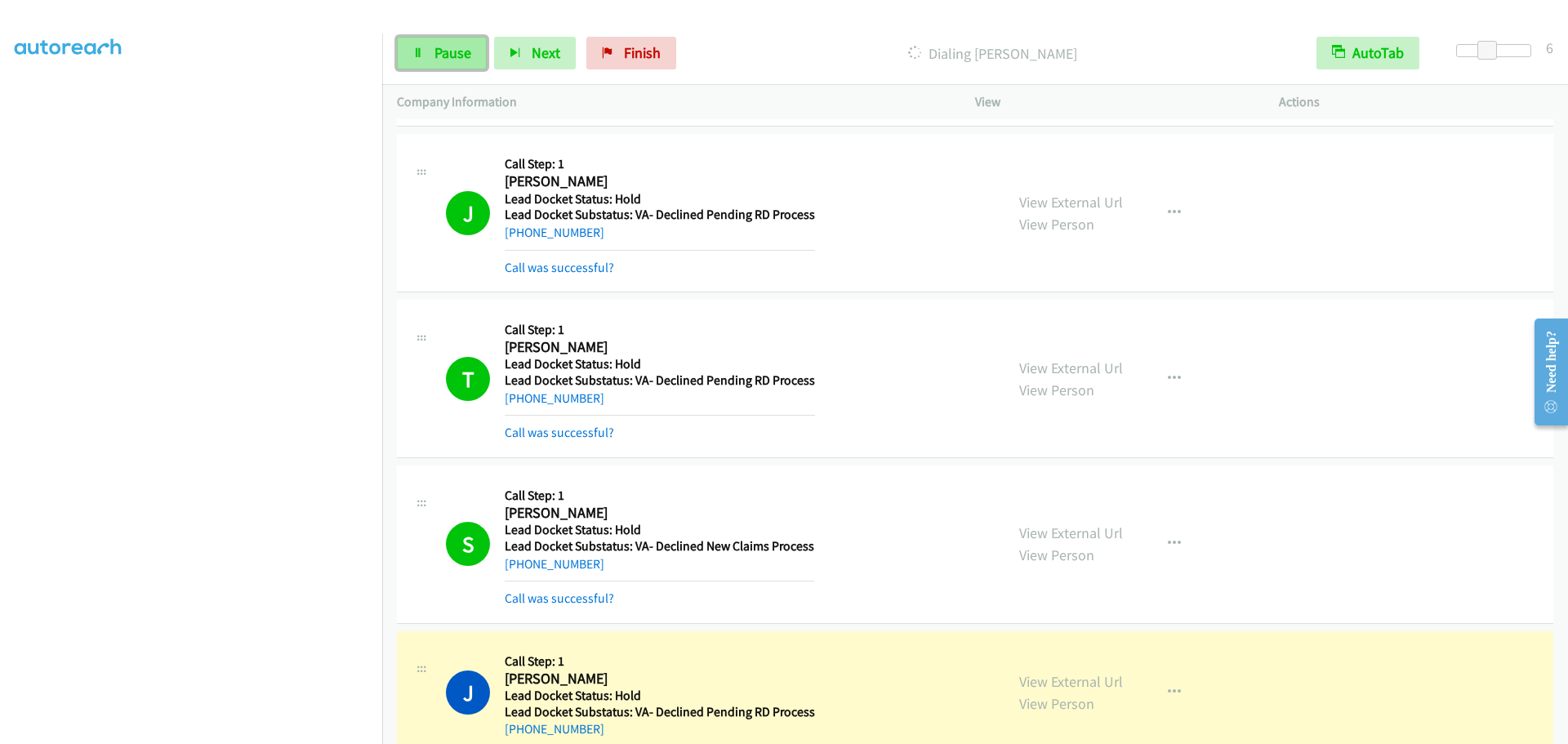
drag, startPoint x: 455, startPoint y: 58, endPoint x: 469, endPoint y: 58, distance: 14.0
click at [455, 58] on span "Pause" at bounding box center [453, 52] width 37 height 19
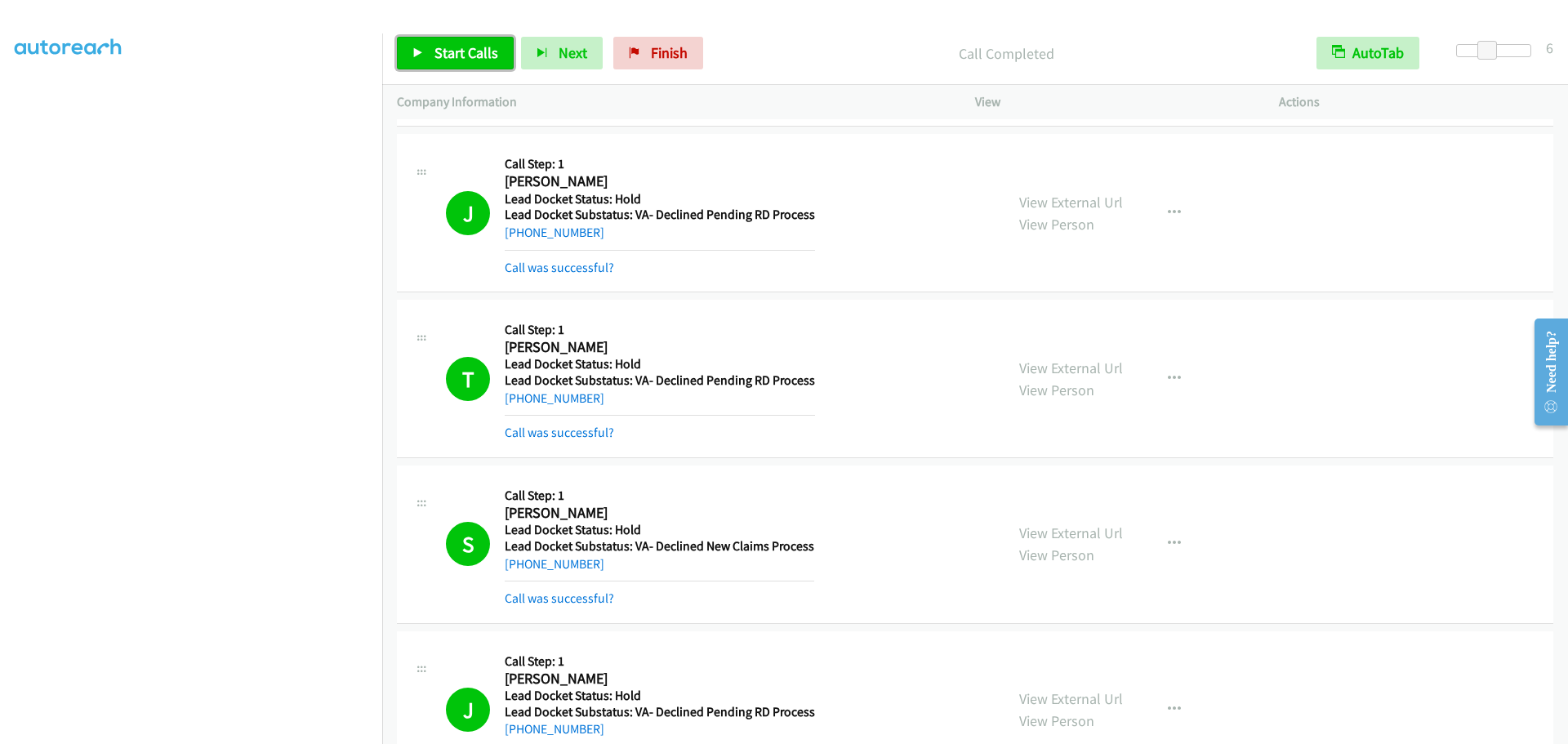
click at [484, 46] on span "Start Calls" at bounding box center [466, 52] width 64 height 19
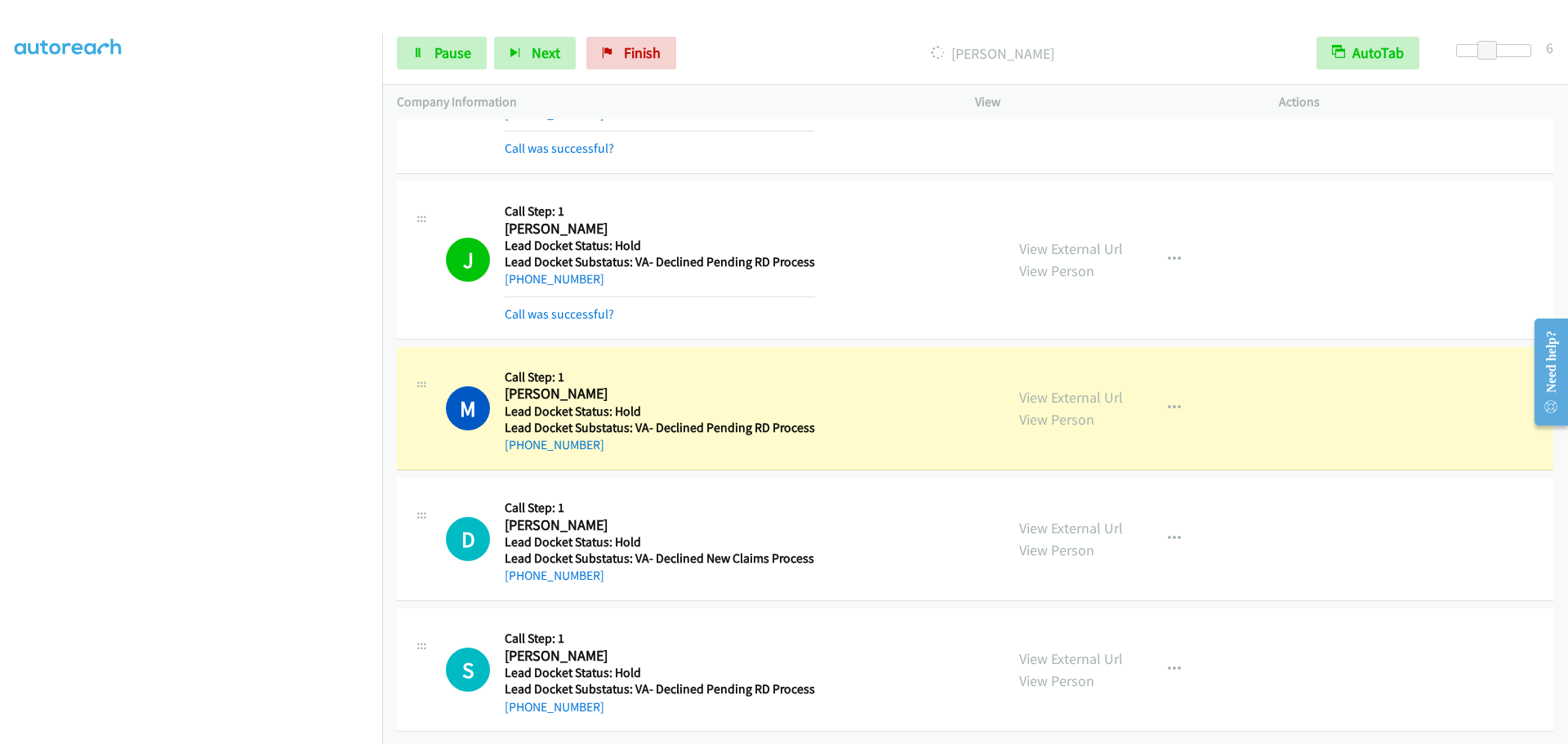
scroll to position [2570, 0]
